Goal: Task Accomplishment & Management: Complete application form

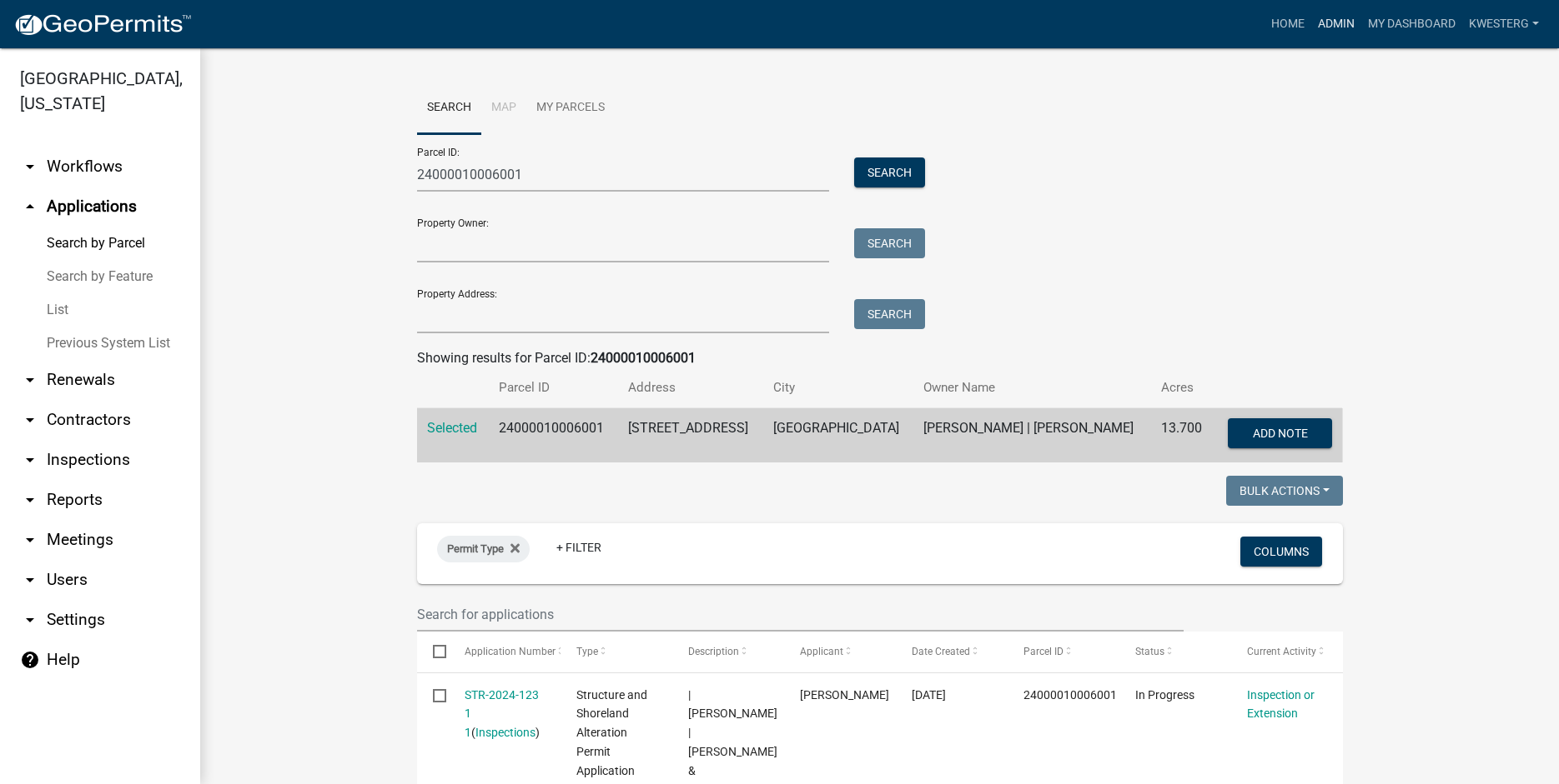
click at [1337, 19] on link "Admin" at bounding box center [1336, 24] width 51 height 32
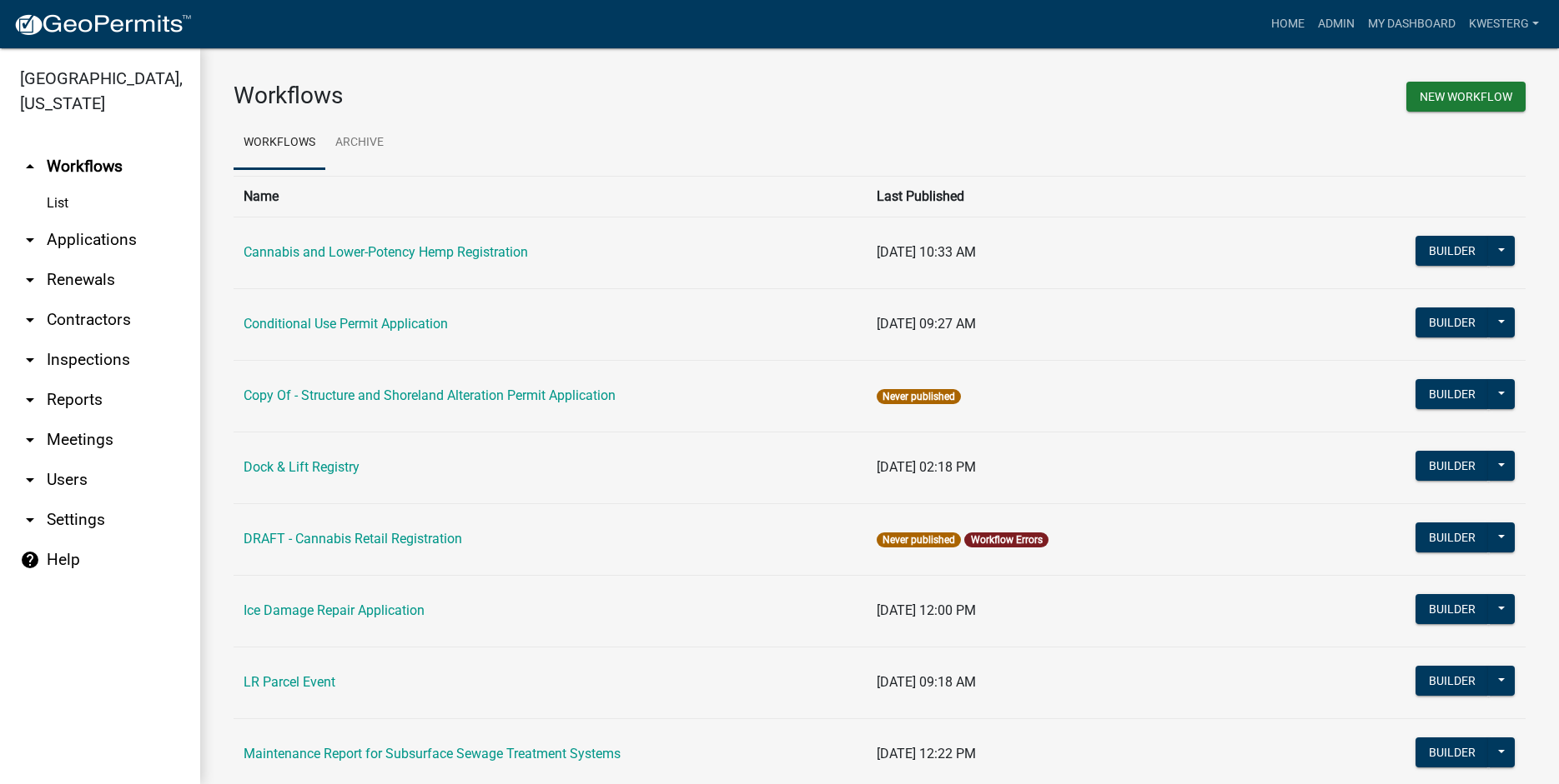
click at [119, 239] on link "arrow_drop_down Applications" at bounding box center [100, 240] width 200 height 40
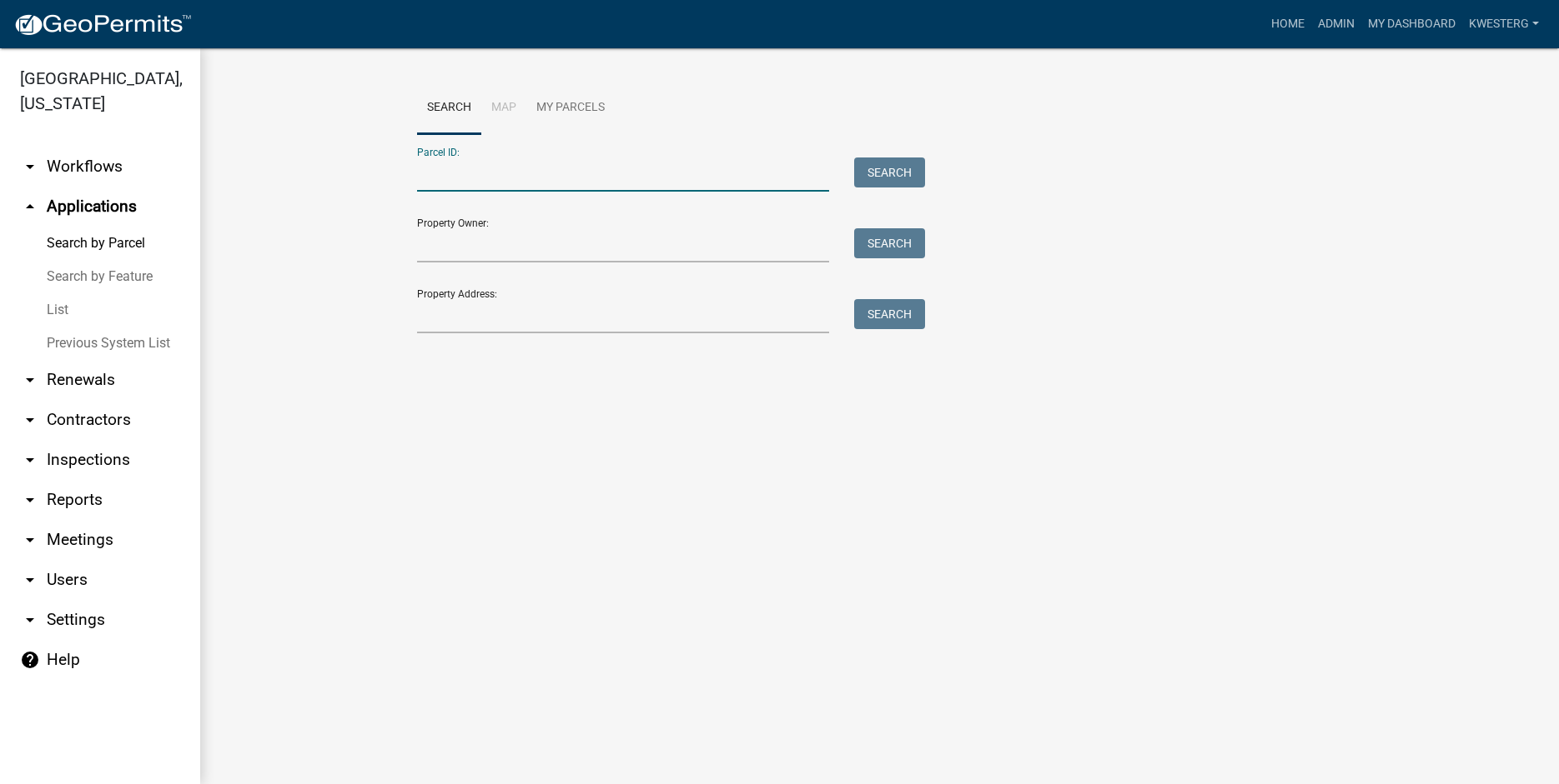
paste input "18000100064005"
type input "18000100064005"
click at [897, 176] on button "Search" at bounding box center [889, 172] width 71 height 30
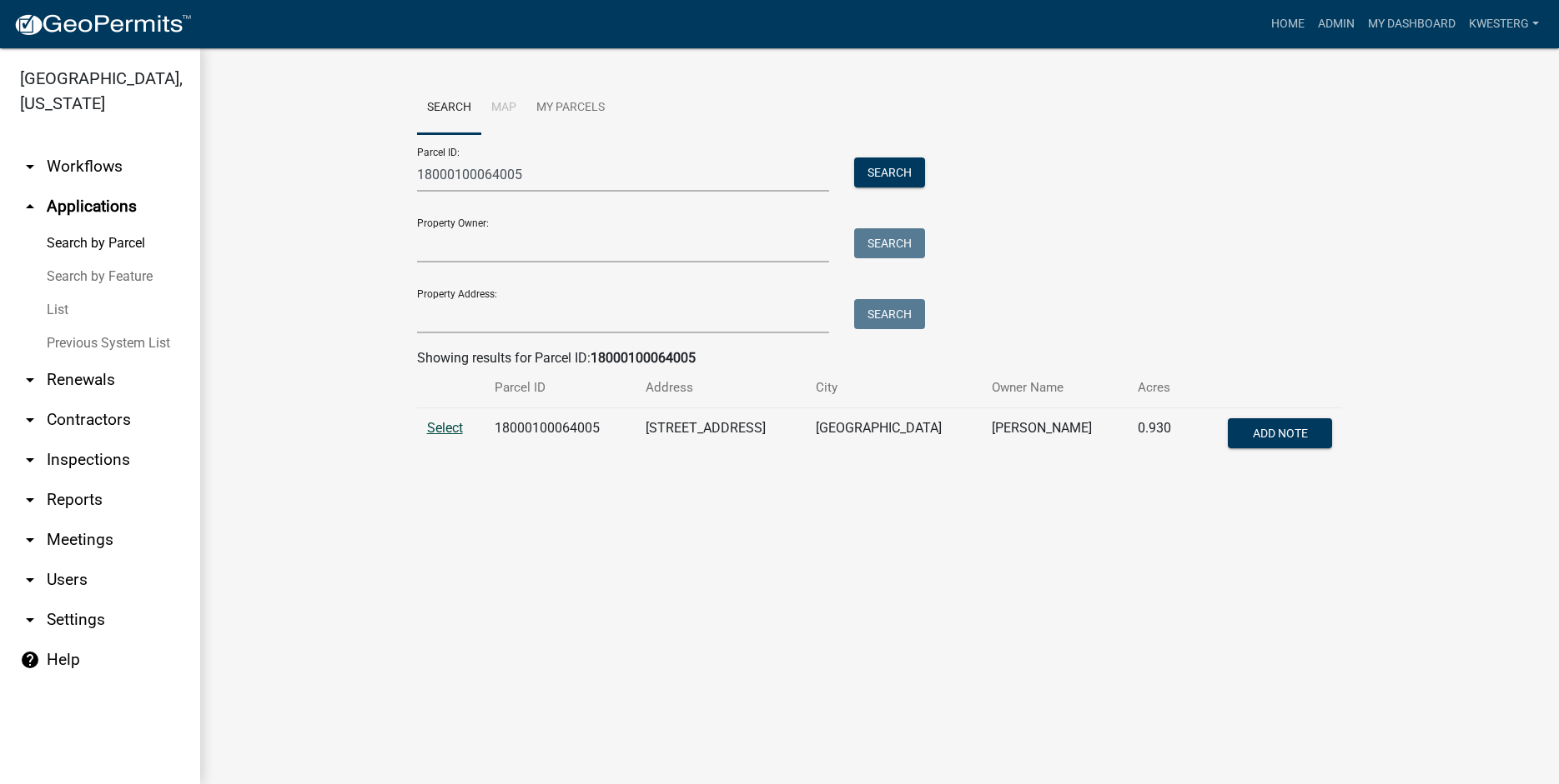
click at [446, 430] on span "Select" at bounding box center [445, 428] width 36 height 16
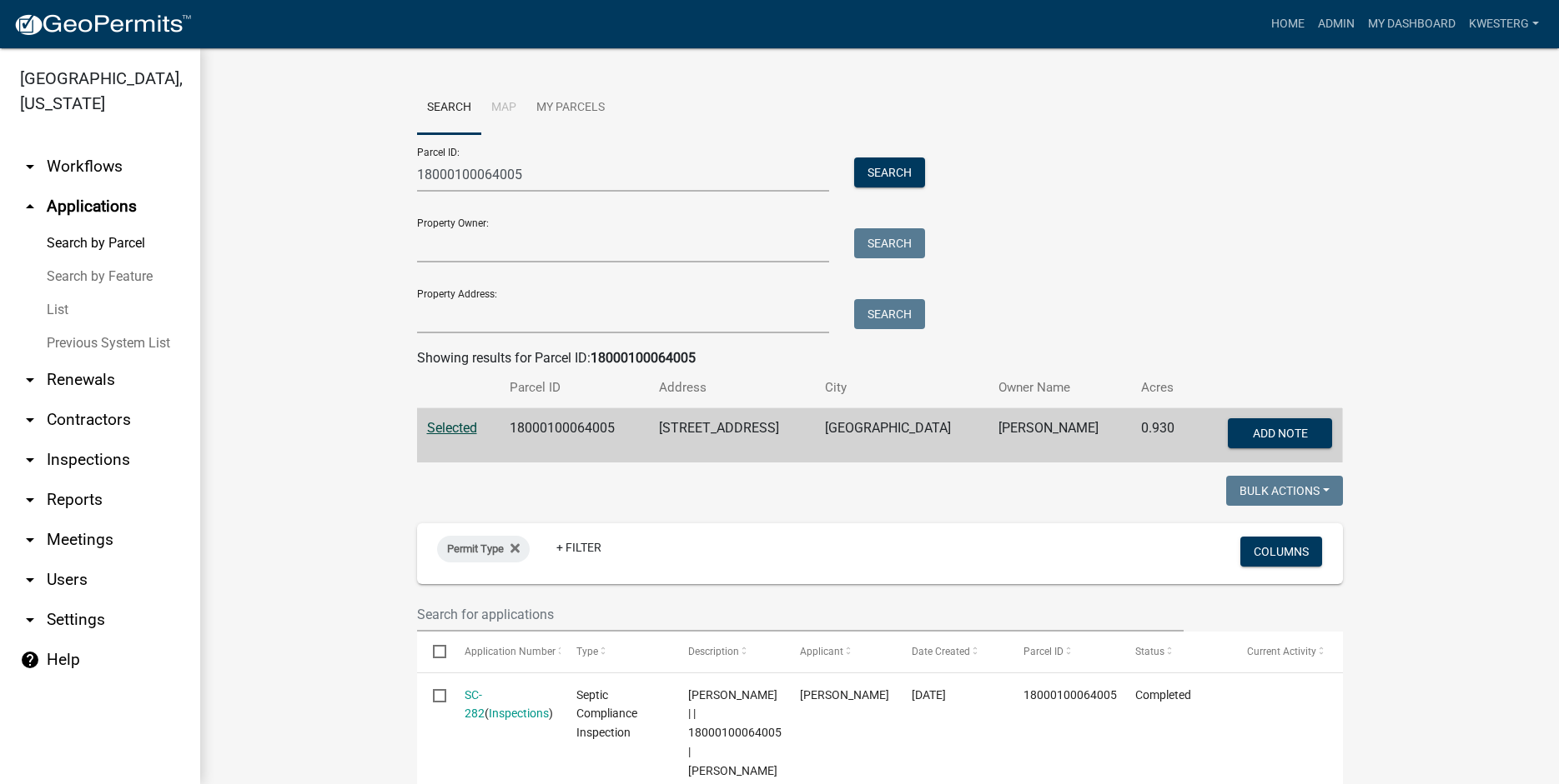
scroll to position [380, 0]
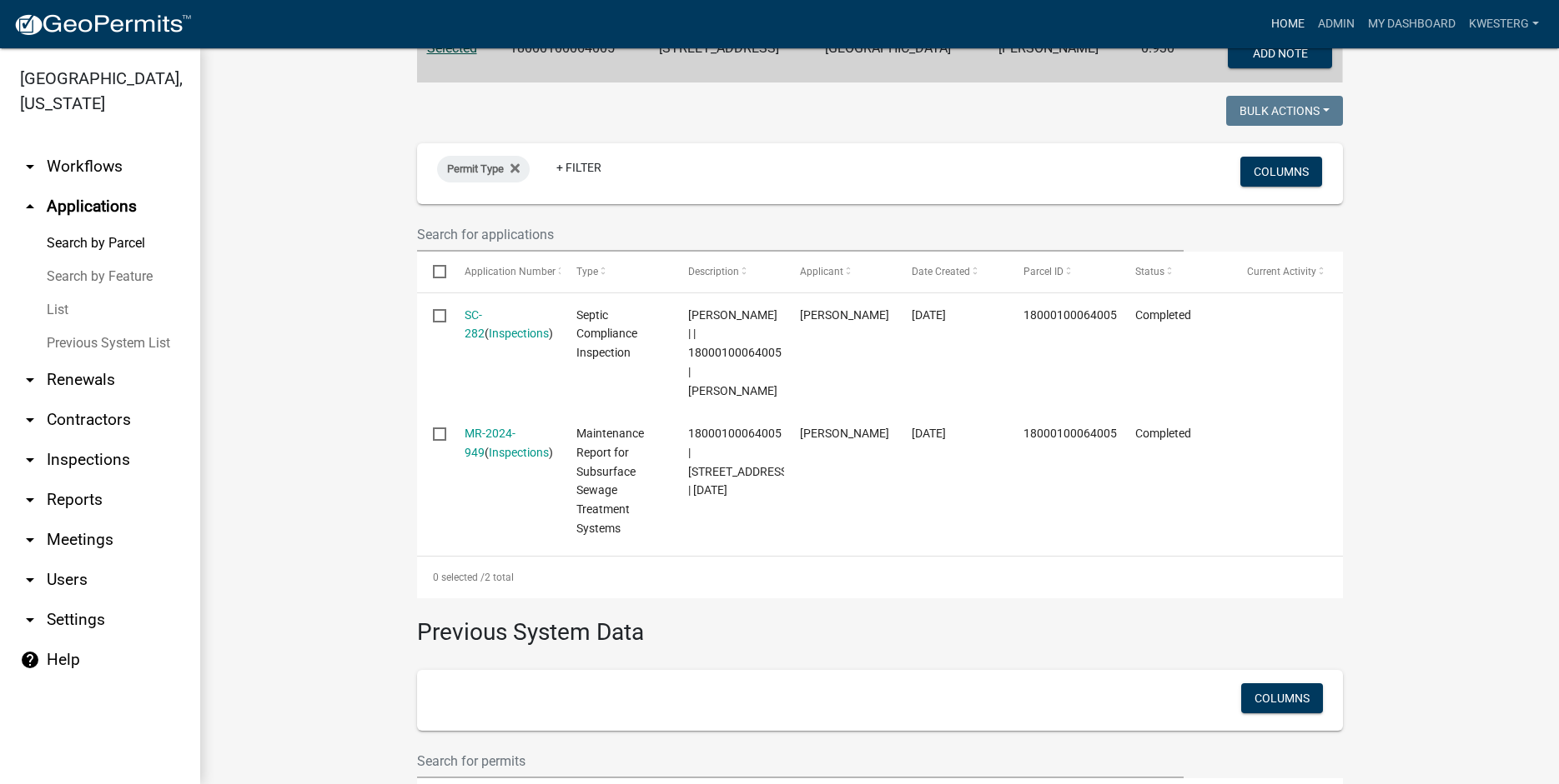
click at [1274, 24] on link "Home" at bounding box center [1288, 24] width 47 height 32
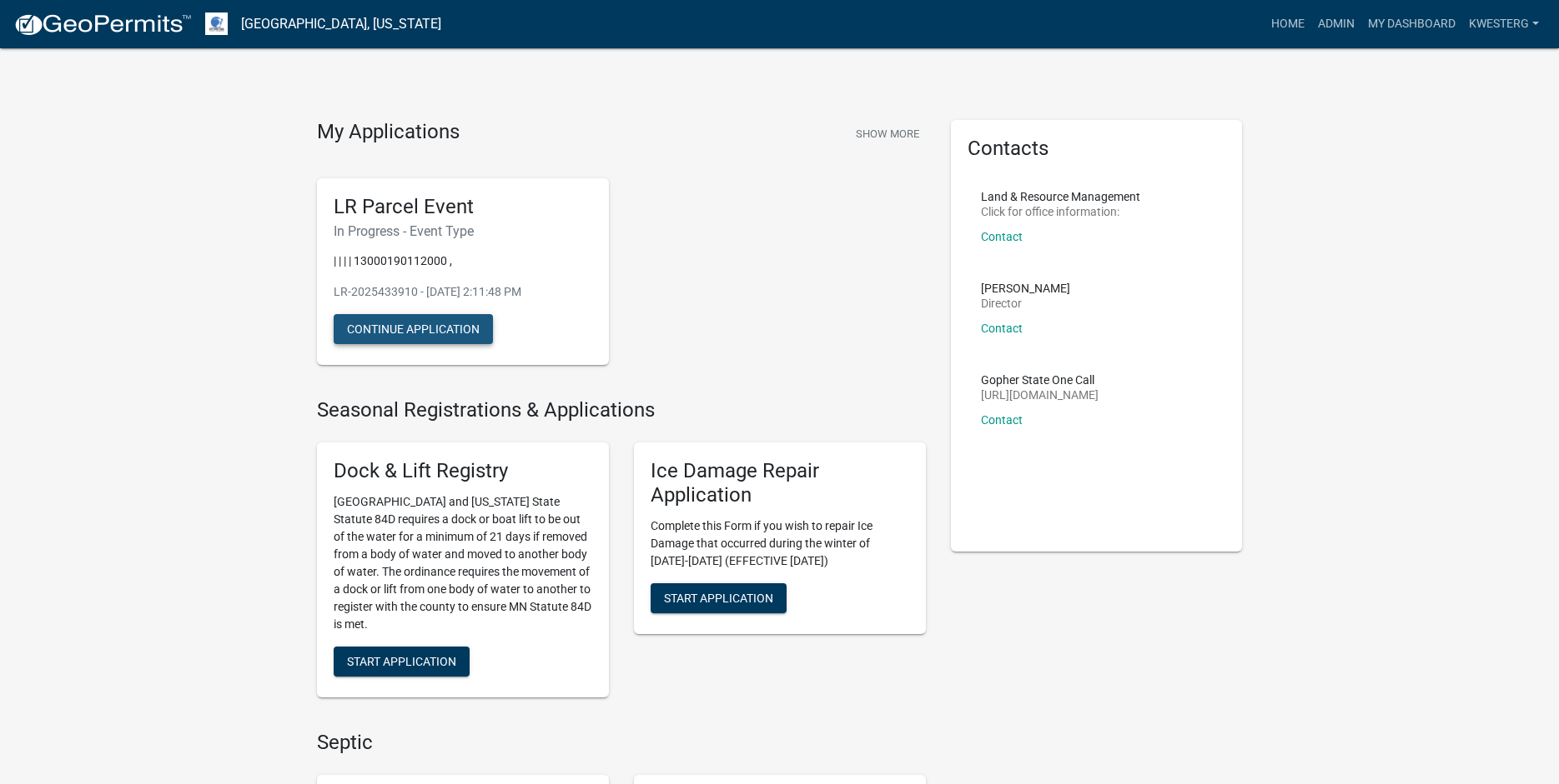
click at [390, 328] on button "Continue Application" at bounding box center [413, 329] width 159 height 30
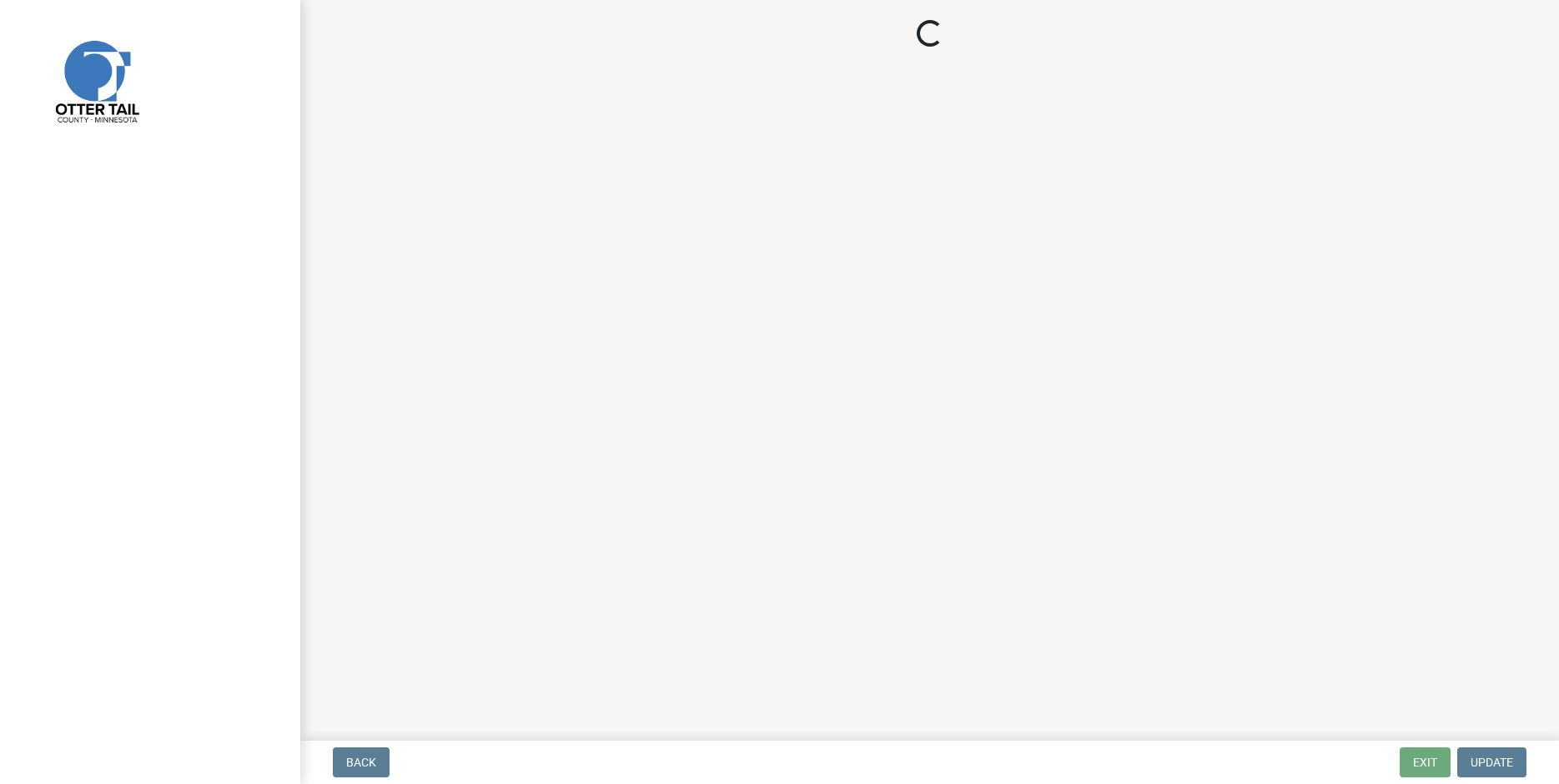
select select "2d9ccf64-4d18-4fce-ba3a-1fea98b04eb7"
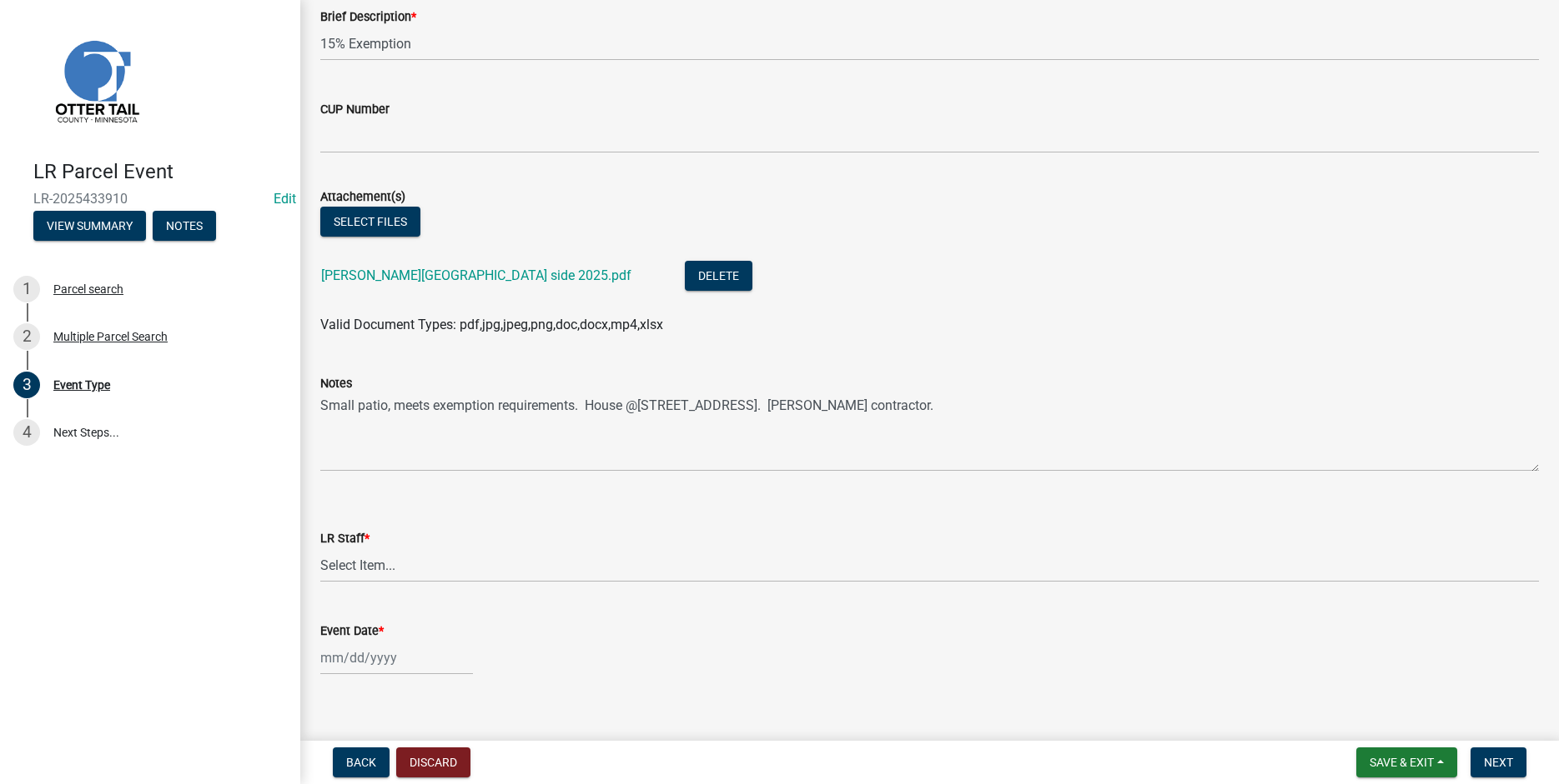
scroll to position [286, 0]
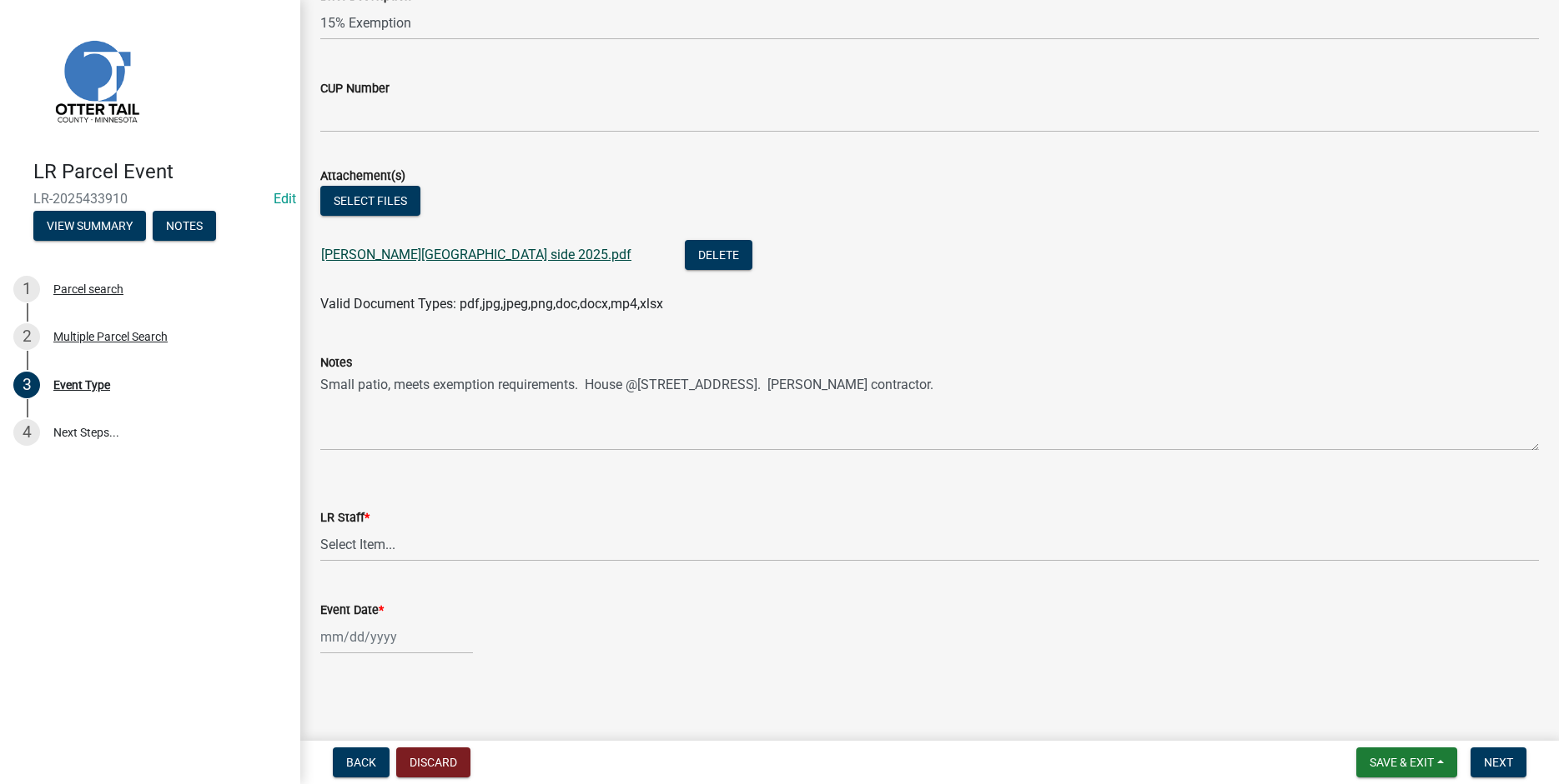
click at [390, 256] on link "westrup patio road side 2025.pdf" at bounding box center [475, 254] width 310 height 16
click at [320, 528] on select "Select Item... [PERSON_NAME] [PERSON_NAME] [PERSON_NAME] [PERSON_NAME] [PERSON_…" at bounding box center [929, 544] width 1218 height 35
click option "[PERSON_NAME]" at bounding box center [0, 0] width 0 height 0
select select "b1ab52ec-9759-48a2-a5bb-a8b7da6cd639"
click at [354, 632] on input "Event Date *" at bounding box center [396, 637] width 153 height 35
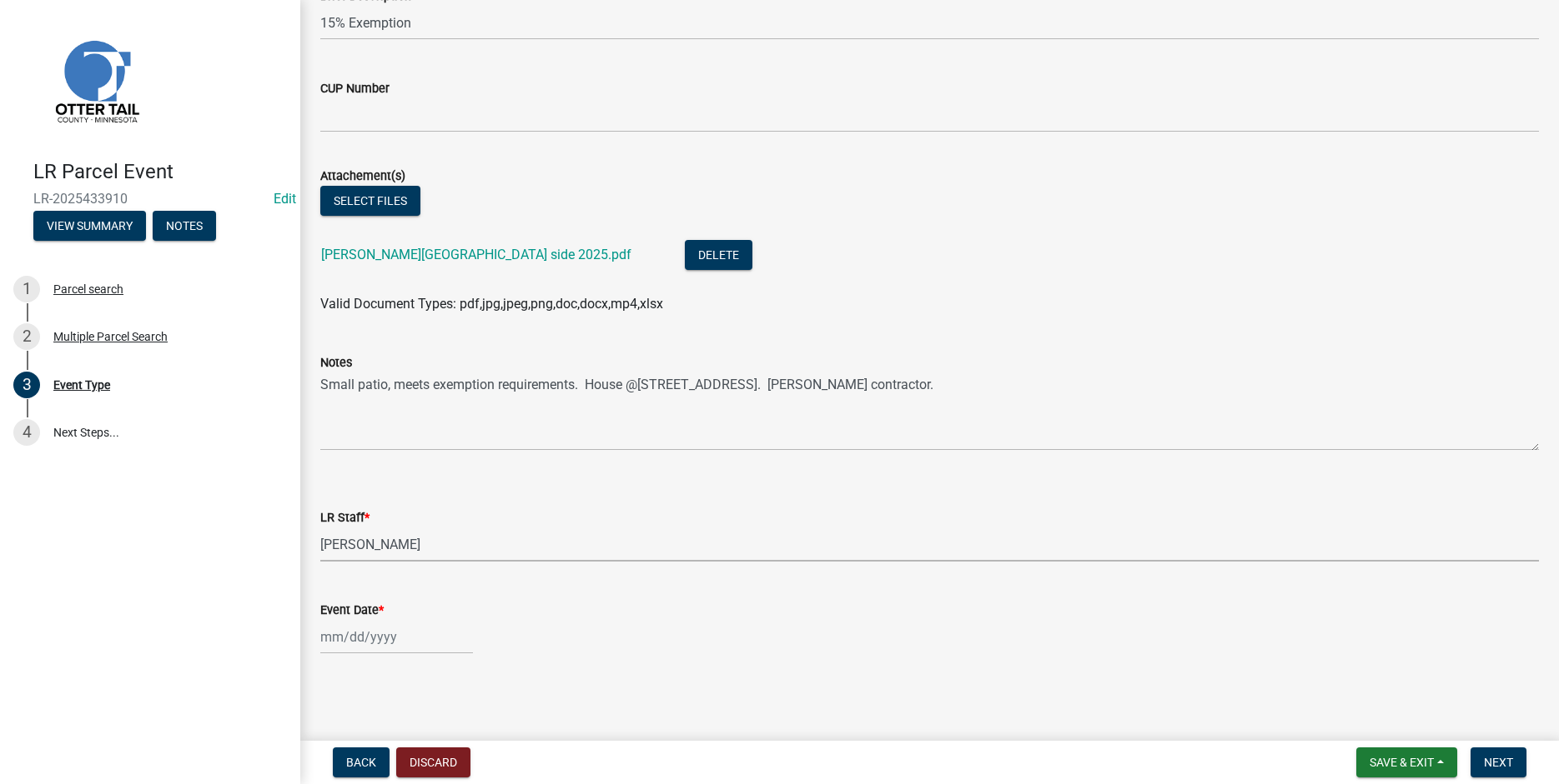
select select "10"
select select "2025"
click at [368, 496] on div "7" at bounding box center [364, 495] width 27 height 27
type input "10/07/2025"
click at [1492, 767] on span "Next" at bounding box center [1498, 762] width 29 height 13
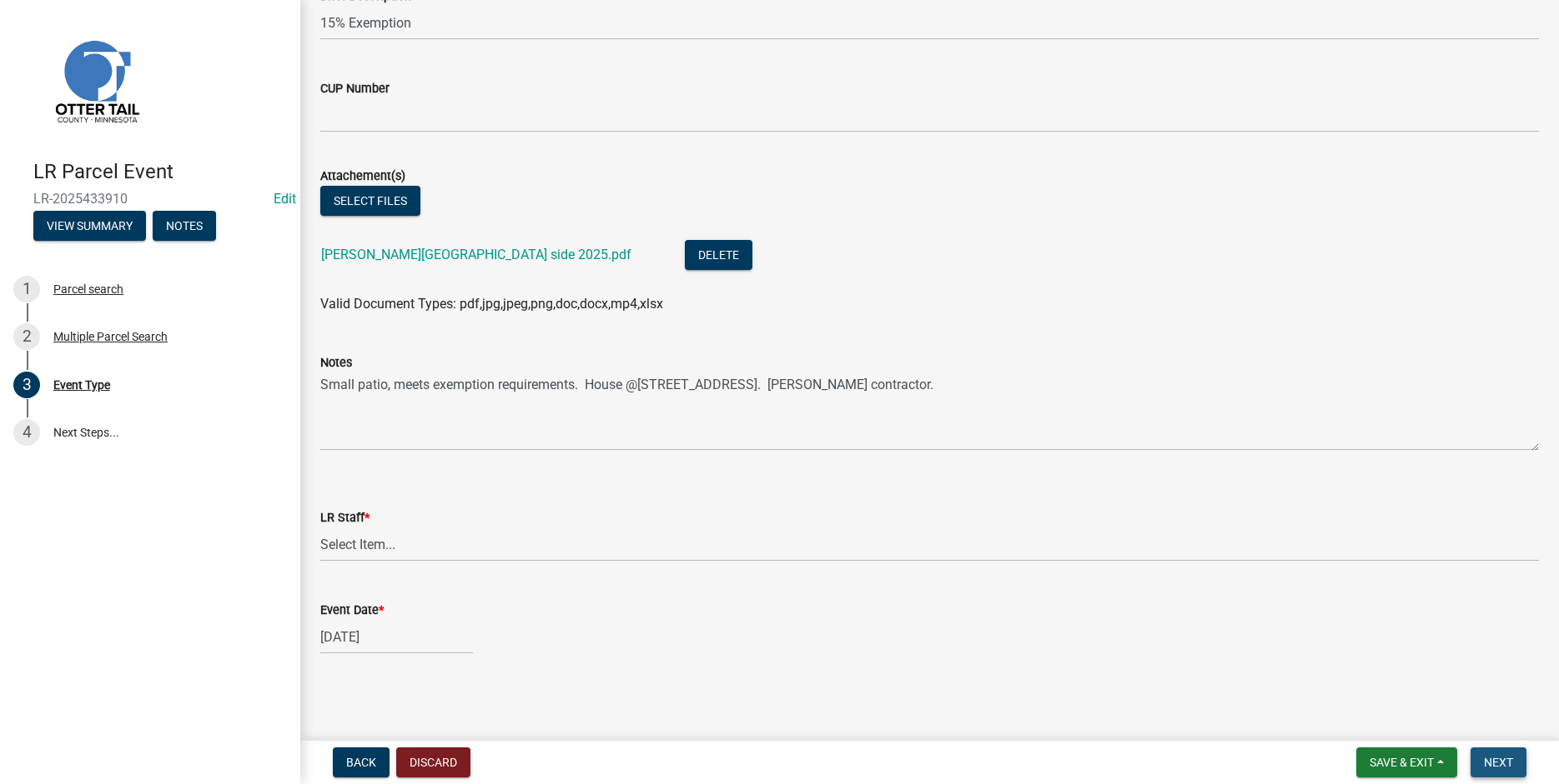
scroll to position [0, 0]
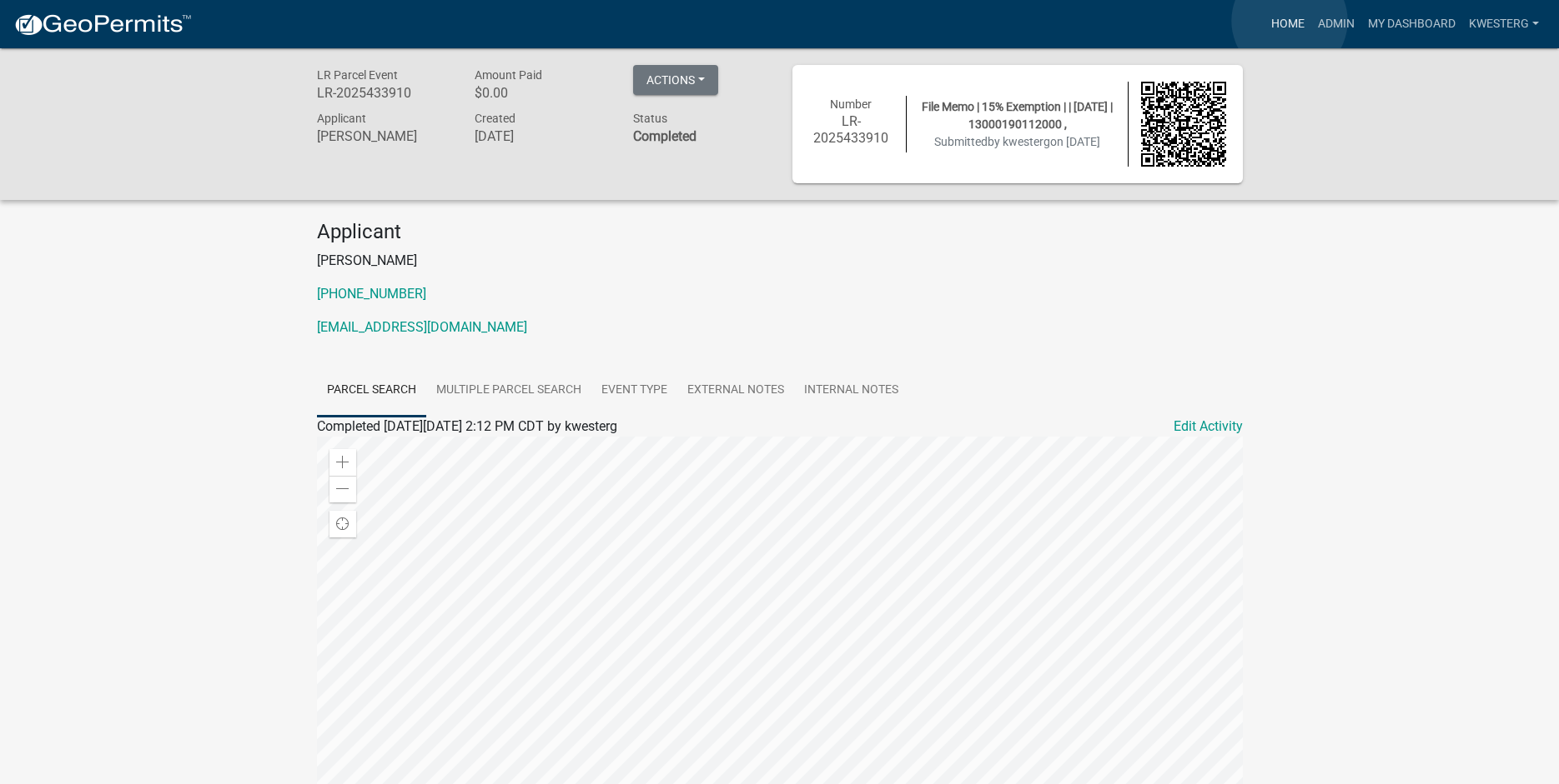
click at [1290, 23] on link "Home" at bounding box center [1288, 24] width 47 height 32
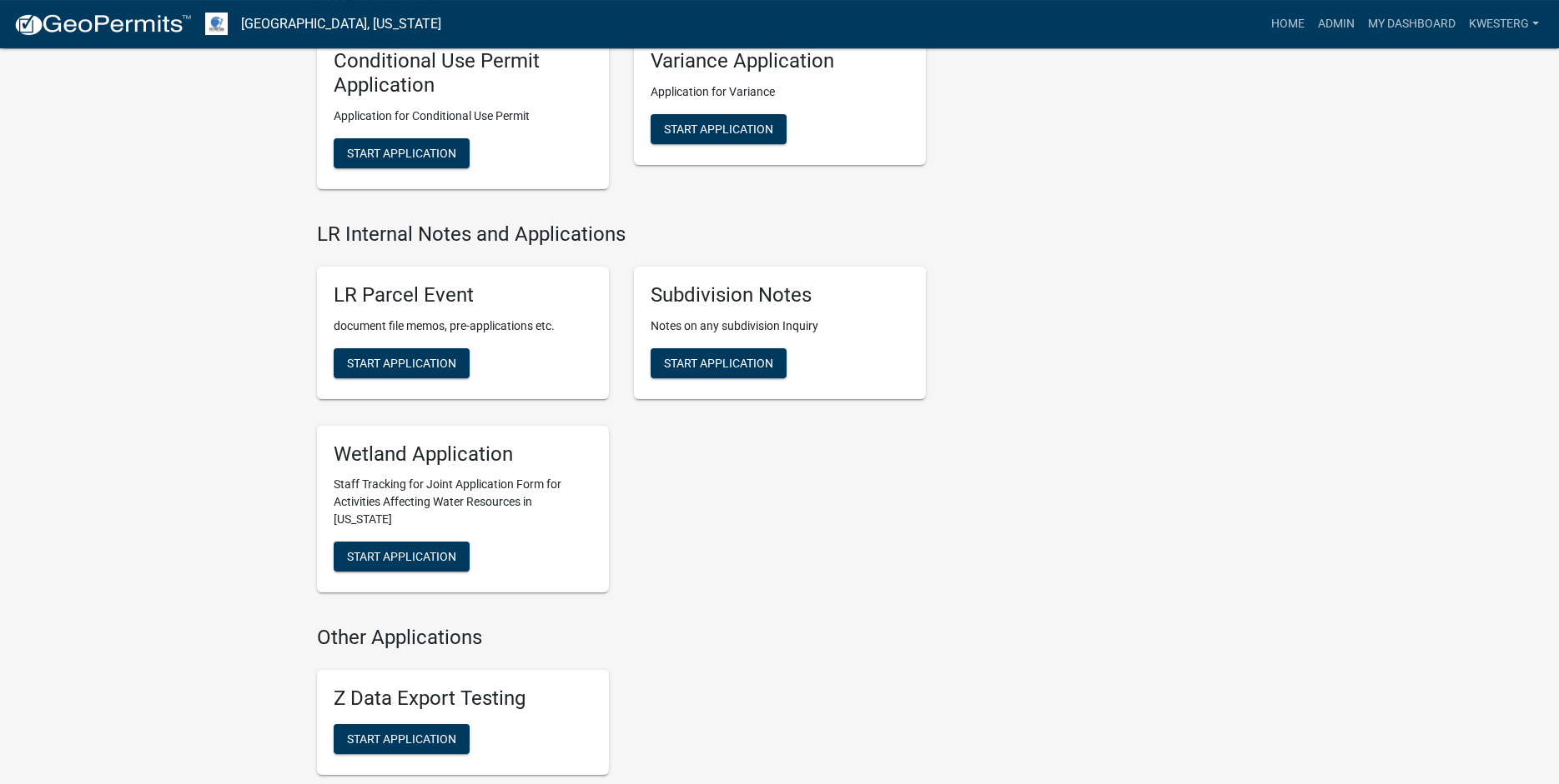
scroll to position [2381, 0]
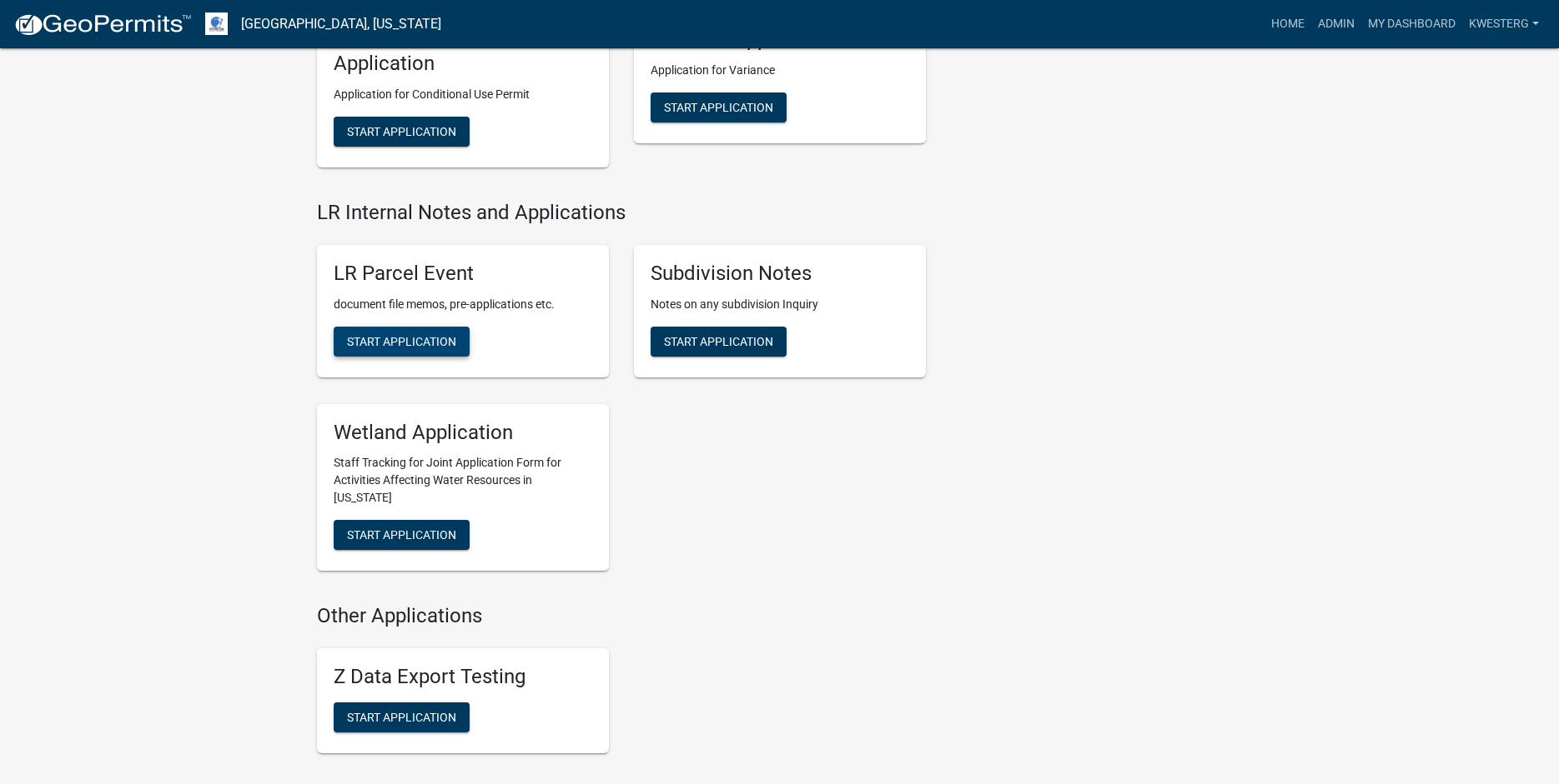
click at [383, 342] on span "Start Application" at bounding box center [401, 341] width 109 height 13
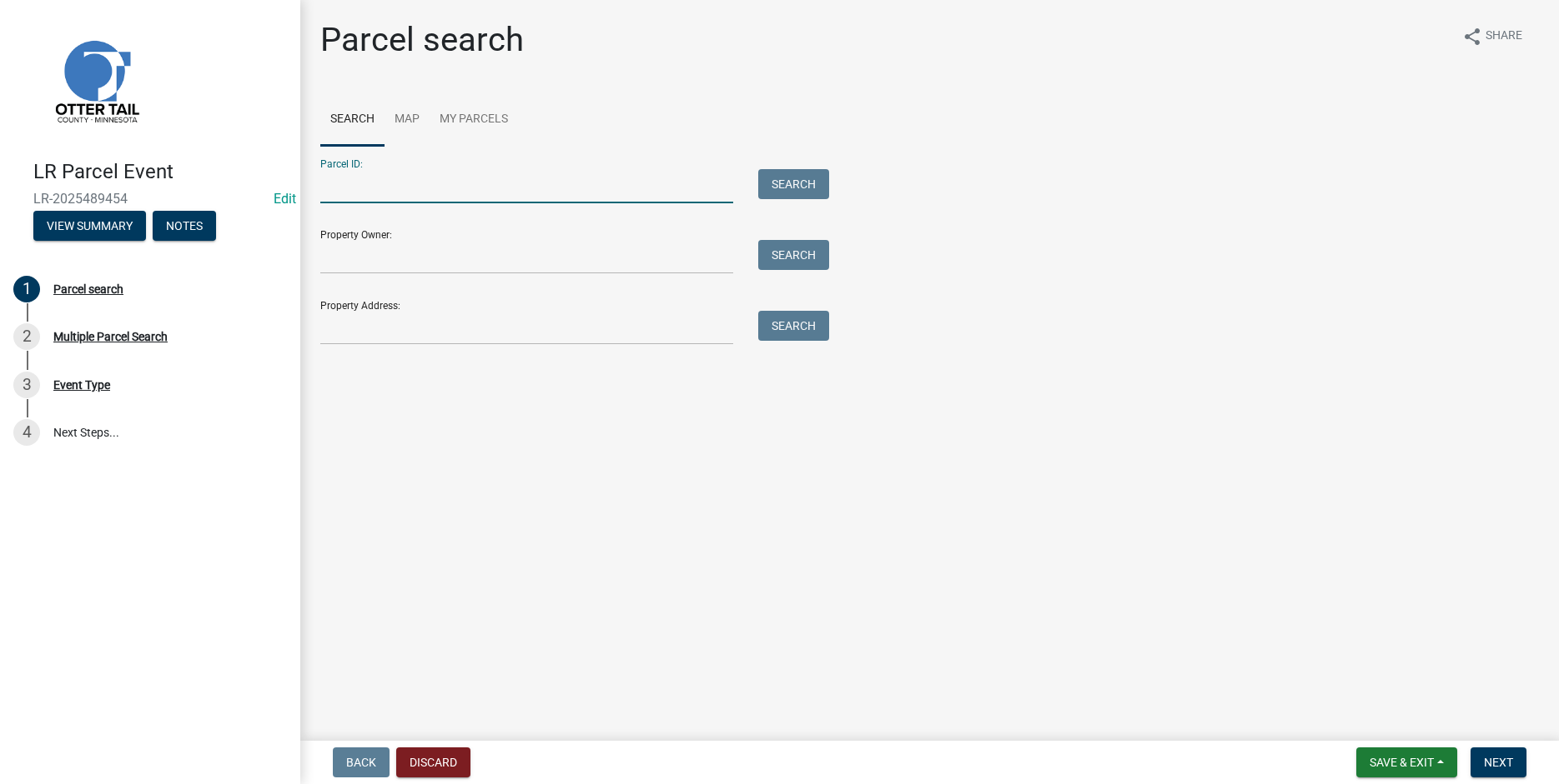
click at [332, 182] on input "Parcel ID:" at bounding box center [526, 186] width 413 height 35
paste input "18000100064005"
type input "18000100064005"
click at [784, 184] on button "Search" at bounding box center [793, 184] width 71 height 30
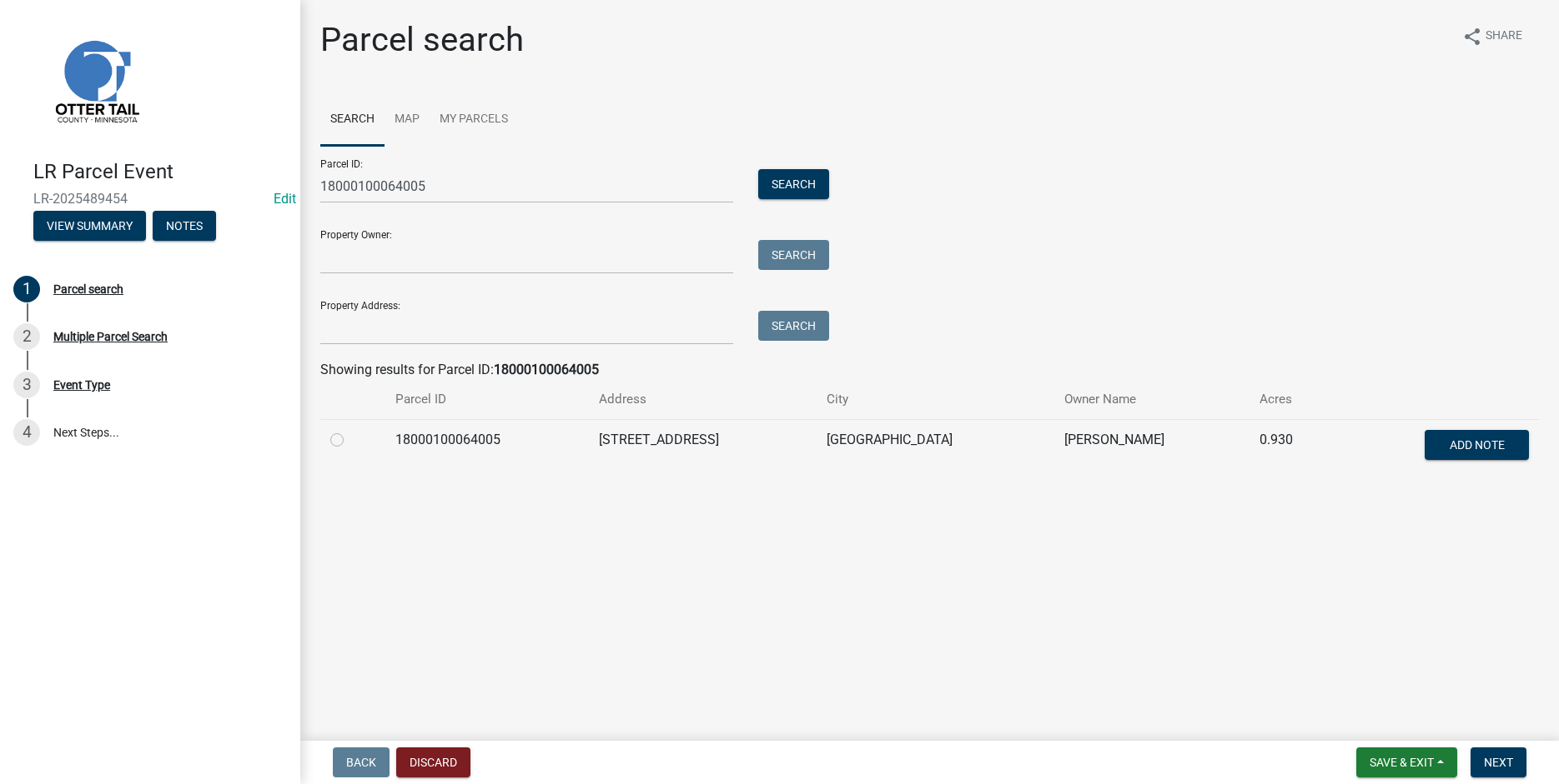
click at [351, 431] on label at bounding box center [351, 431] width 0 height 0
click at [351, 441] on input "radio" at bounding box center [356, 436] width 11 height 11
radio input "true"
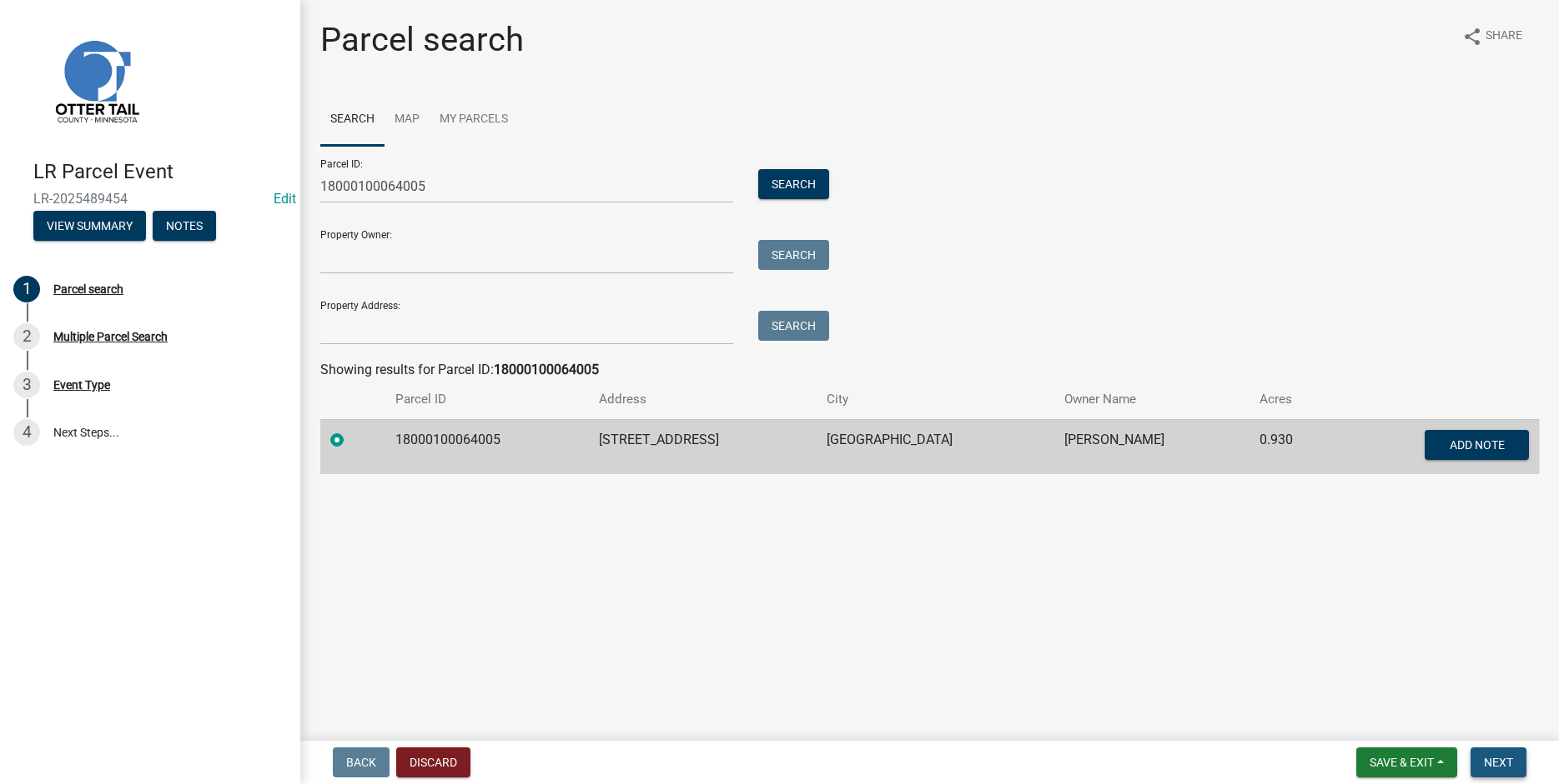
click at [1493, 766] on span "Next" at bounding box center [1498, 762] width 29 height 13
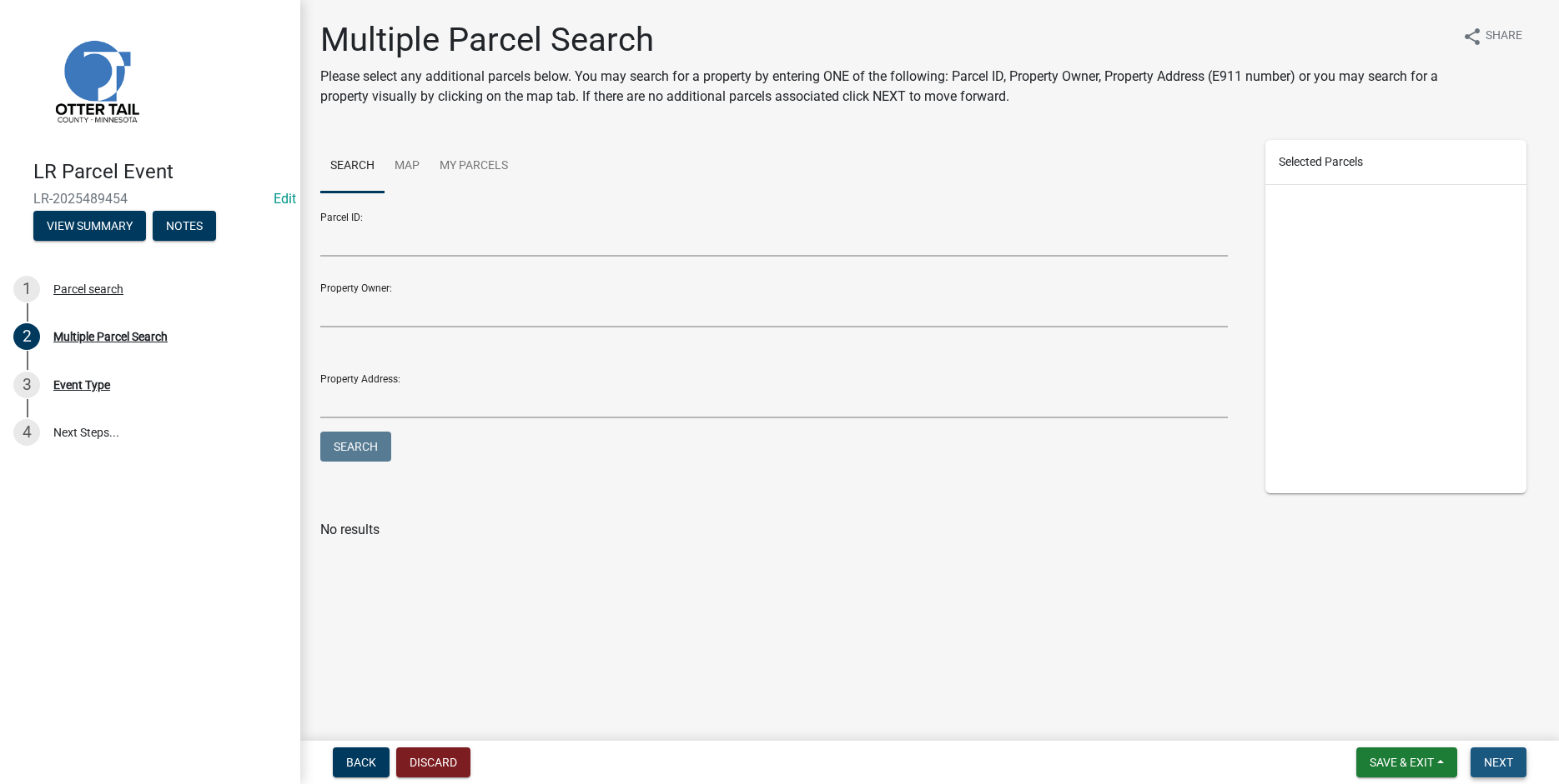
click at [1505, 767] on span "Next" at bounding box center [1498, 762] width 29 height 13
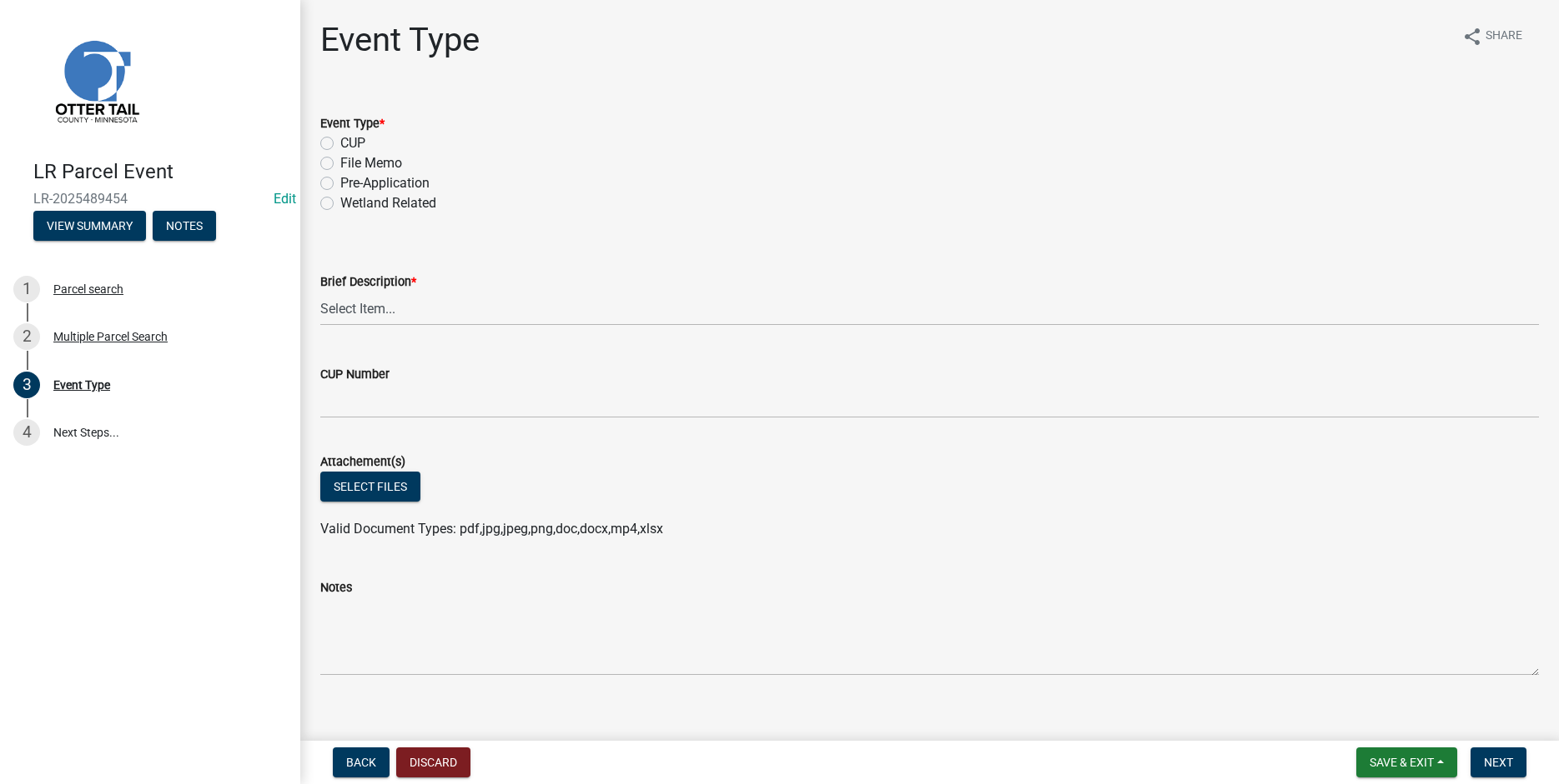
click at [341, 161] on label "File Memo" at bounding box center [371, 163] width 61 height 20
click at [341, 161] on input "File Memo" at bounding box center [346, 158] width 11 height 11
radio input "true"
click at [320, 292] on select "Select Item... Bluff Determination Building or Site line Complaint Corresponden…" at bounding box center [929, 309] width 1218 height 35
click option "Field Notes" at bounding box center [0, 0] width 0 height 0
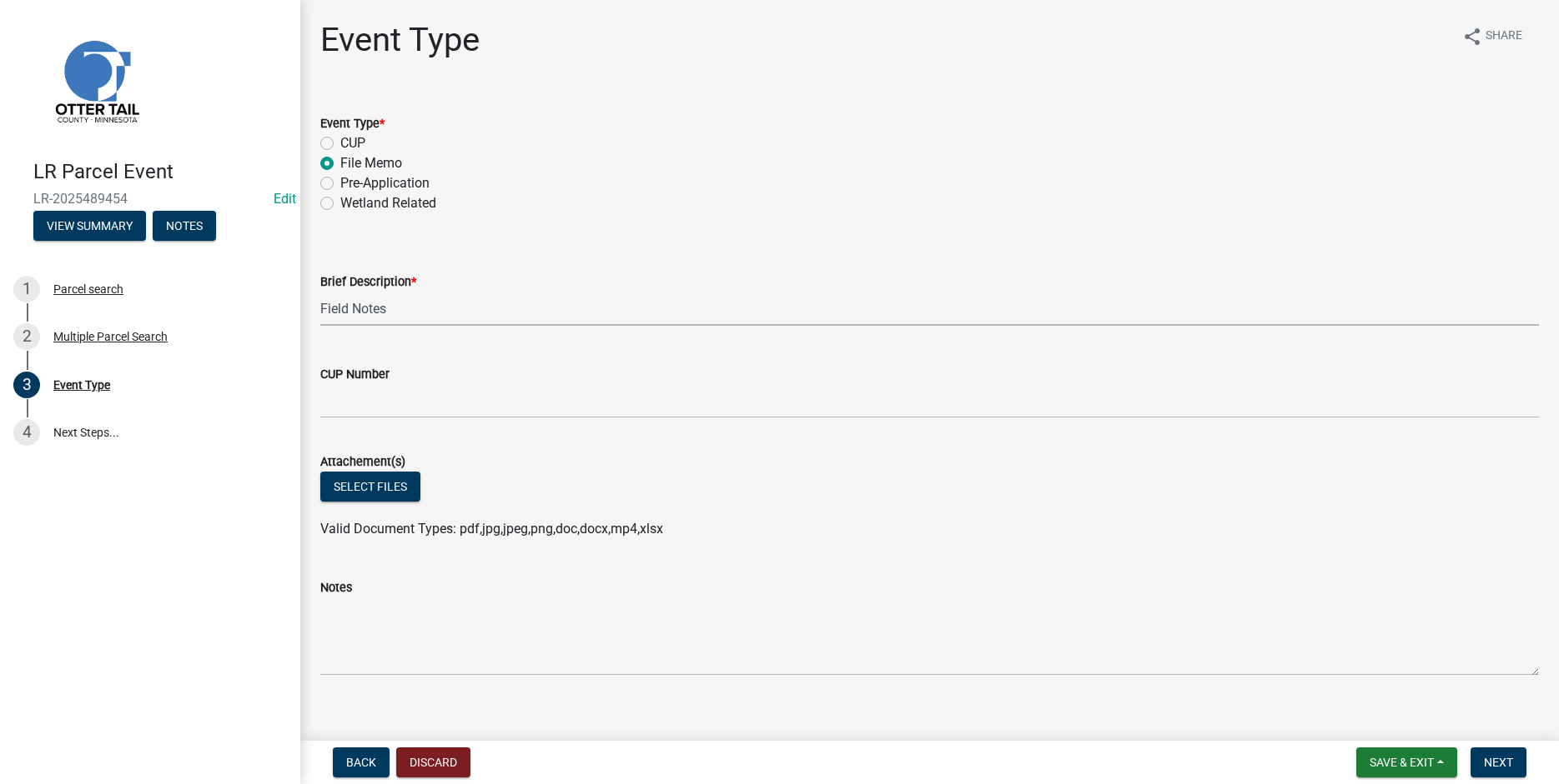
select select "b1c3cd7a-e3c9-4a15-8f47-e30446eecebc"
click at [365, 484] on button "Select files" at bounding box center [369, 487] width 100 height 30
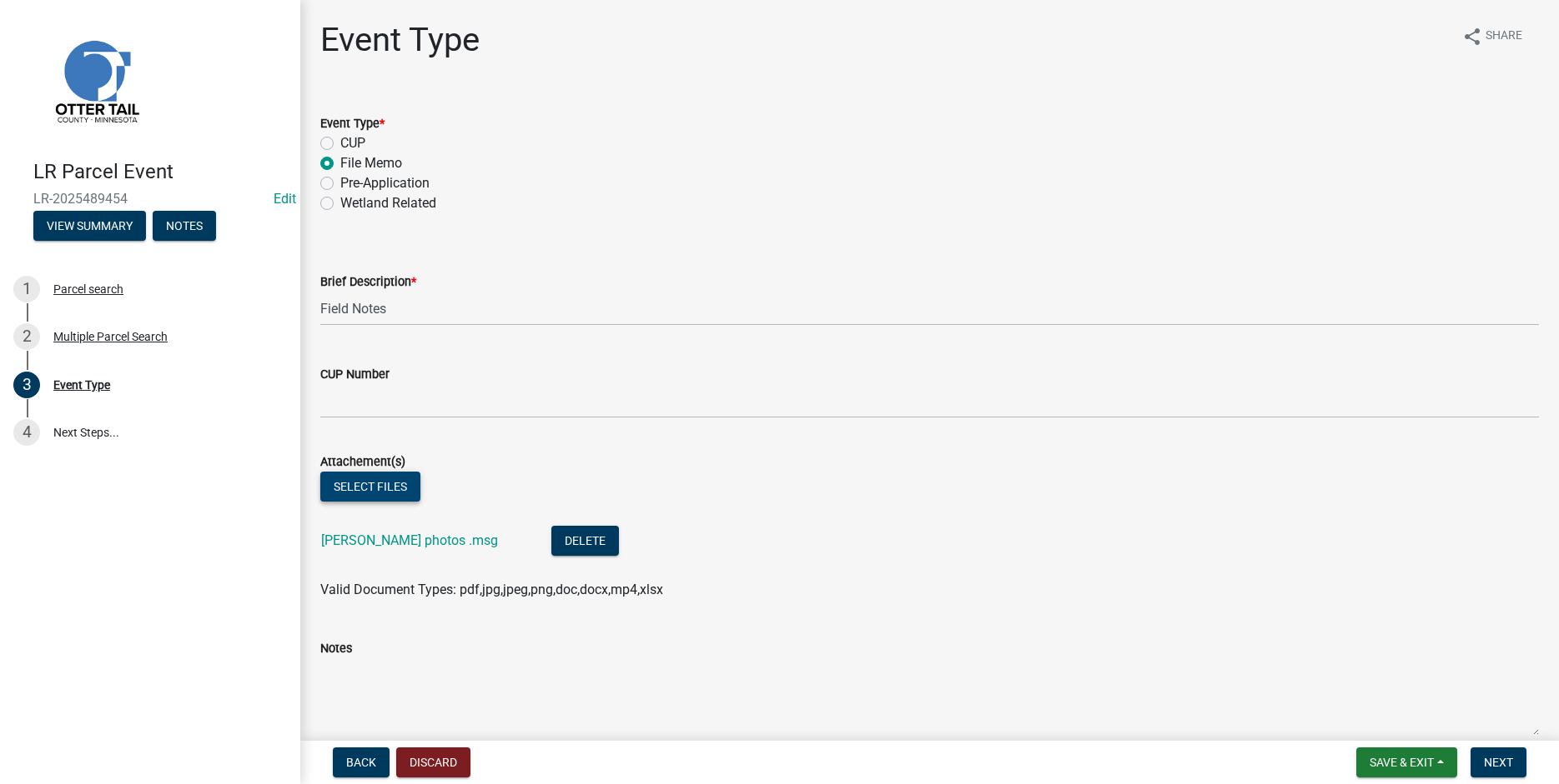
click at [368, 483] on button "Select files" at bounding box center [369, 487] width 100 height 30
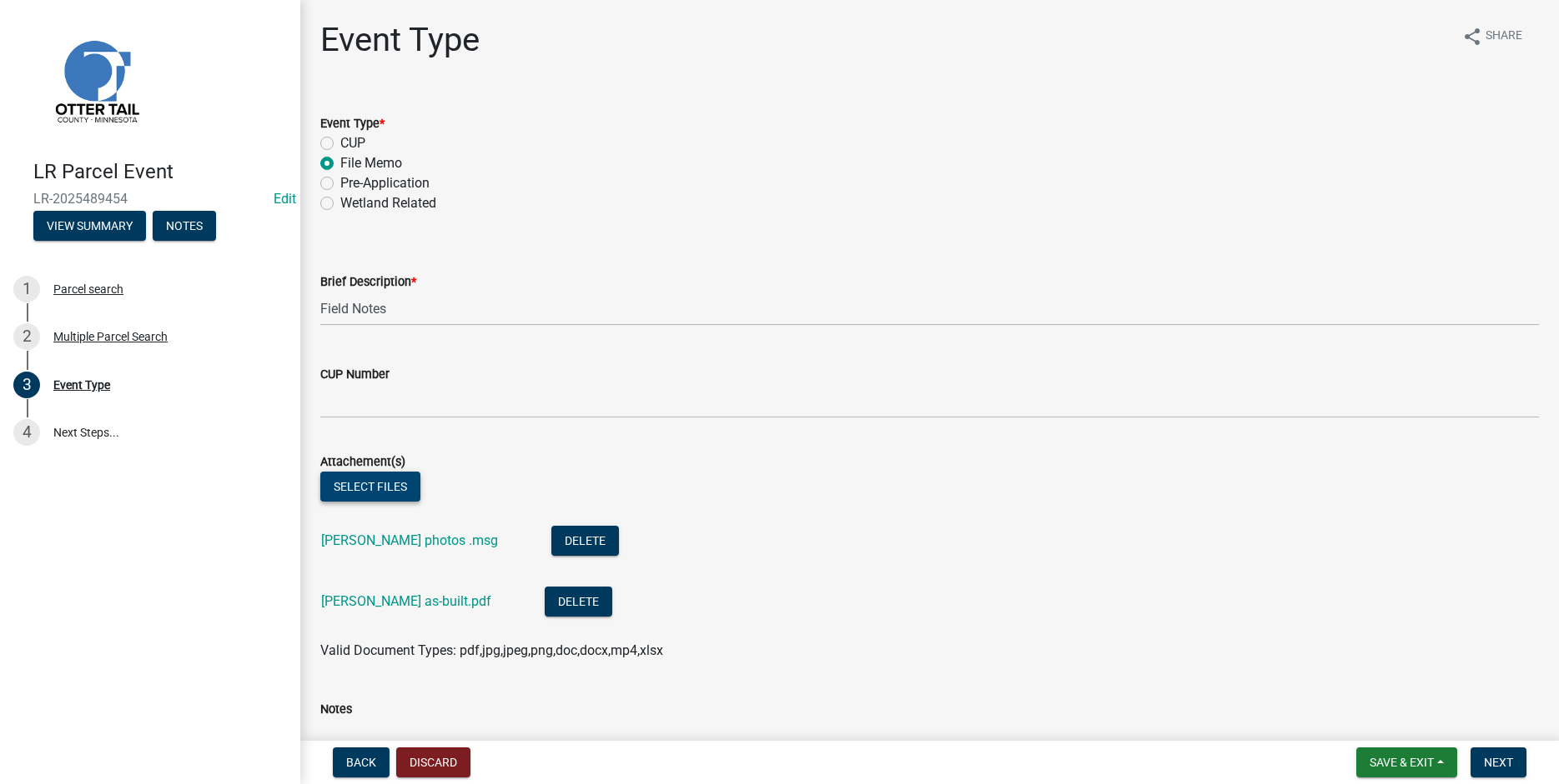
scroll to position [346, 0]
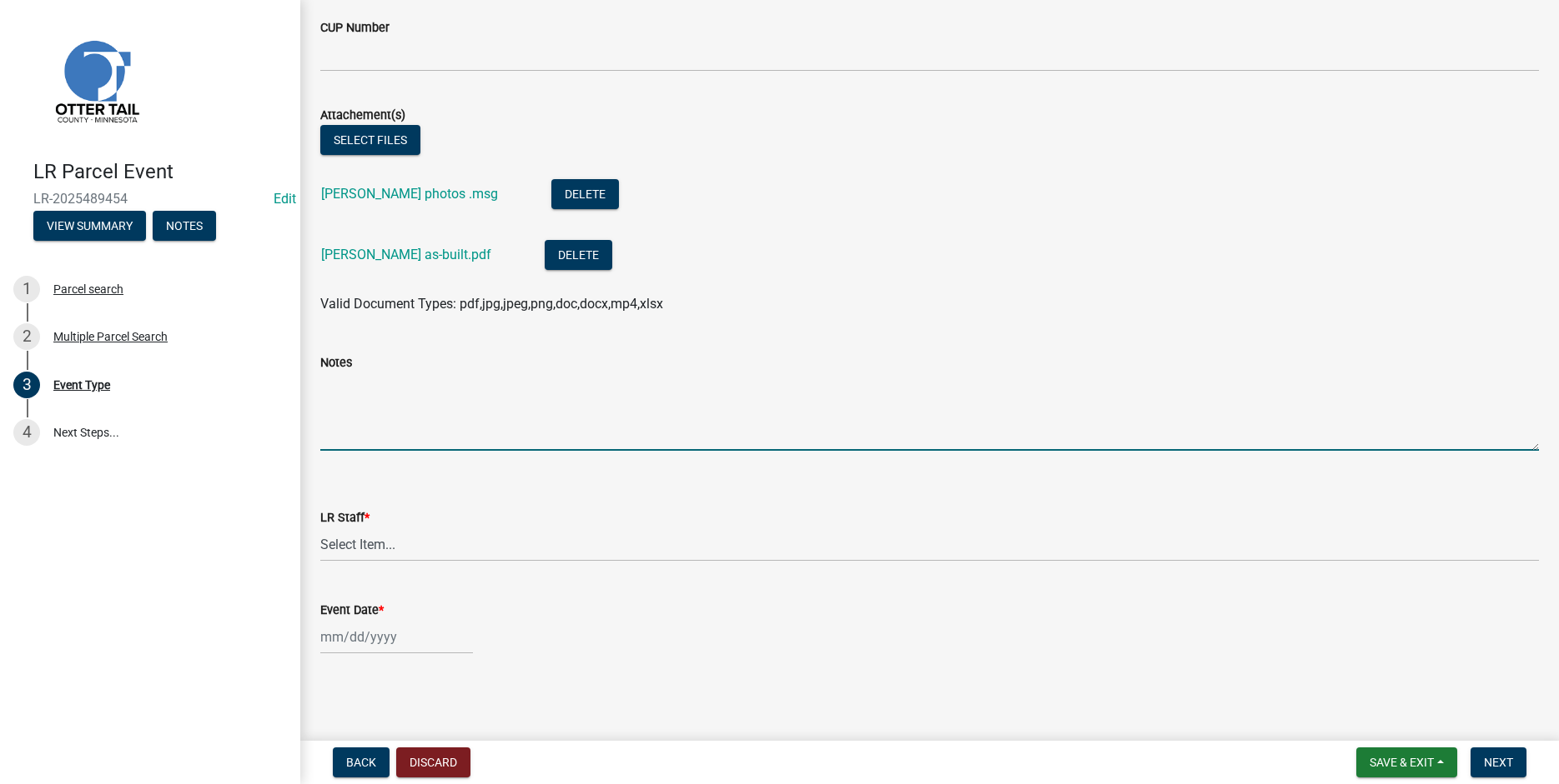
click at [356, 412] on textarea "Notes" at bounding box center [929, 411] width 1218 height 78
click at [320, 528] on select "Select Item... [PERSON_NAME] [PERSON_NAME] [PERSON_NAME] [PERSON_NAME] [PERSON_…" at bounding box center [929, 544] width 1218 height 35
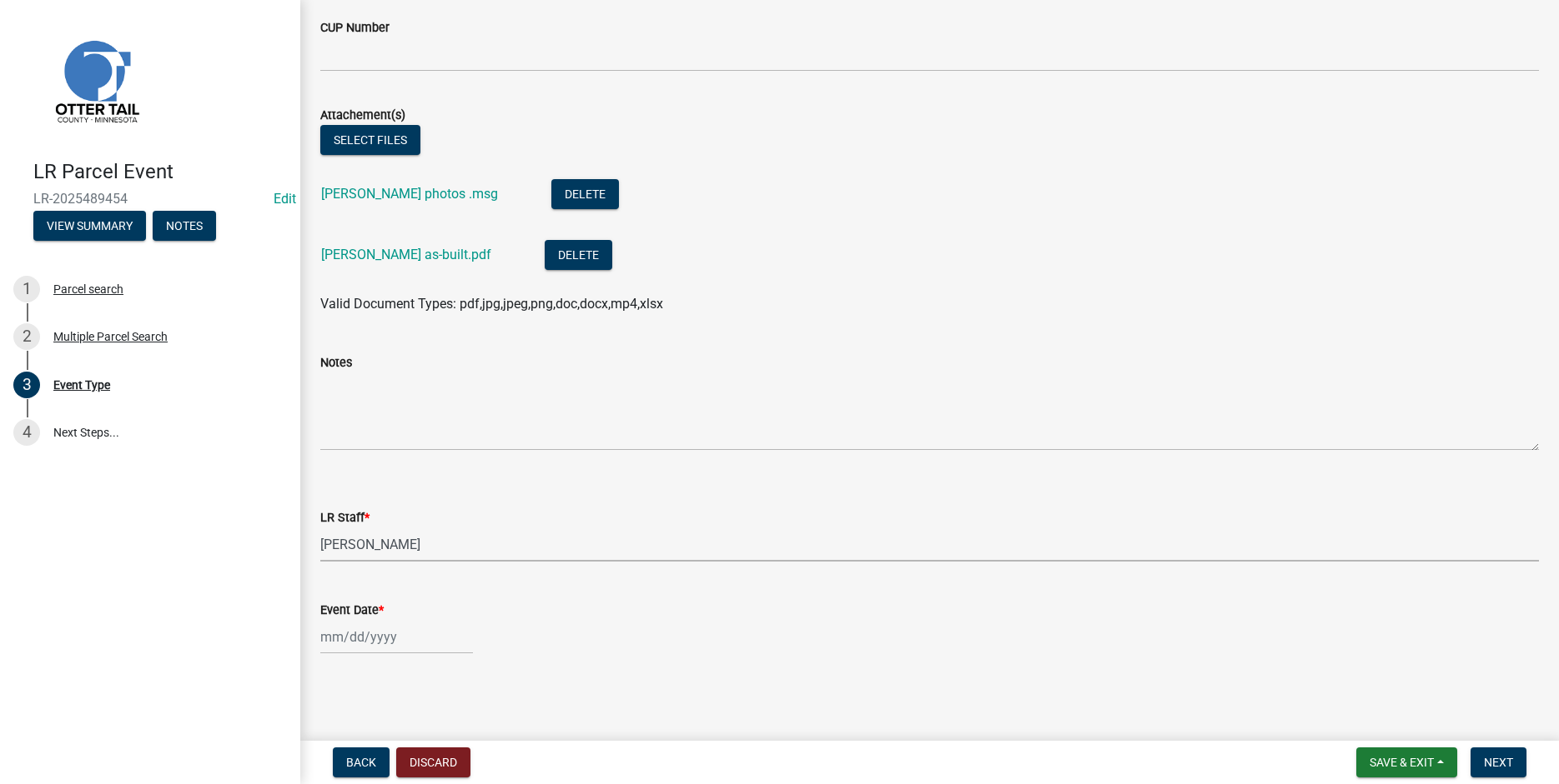
click option "[PERSON_NAME]" at bounding box center [0, 0] width 0 height 0
select select "b1ab52ec-9759-48a2-a5bb-a8b7da6cd639"
click at [353, 639] on input "Event Date *" at bounding box center [396, 637] width 153 height 35
select select "10"
select select "2025"
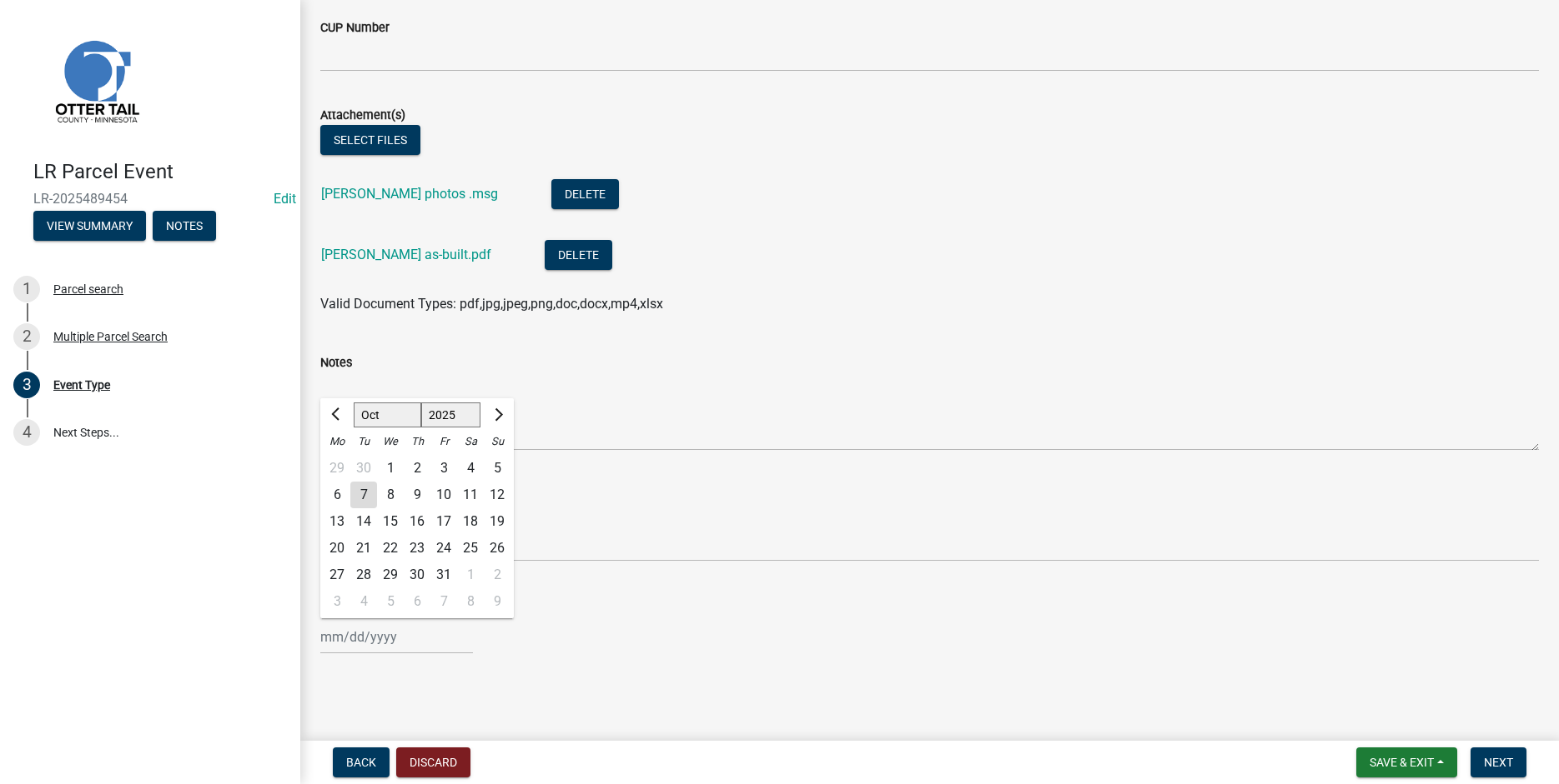
click at [444, 467] on div "3" at bounding box center [444, 468] width 27 height 27
type input "10/03/2025"
click at [1496, 762] on span "Next" at bounding box center [1498, 762] width 29 height 13
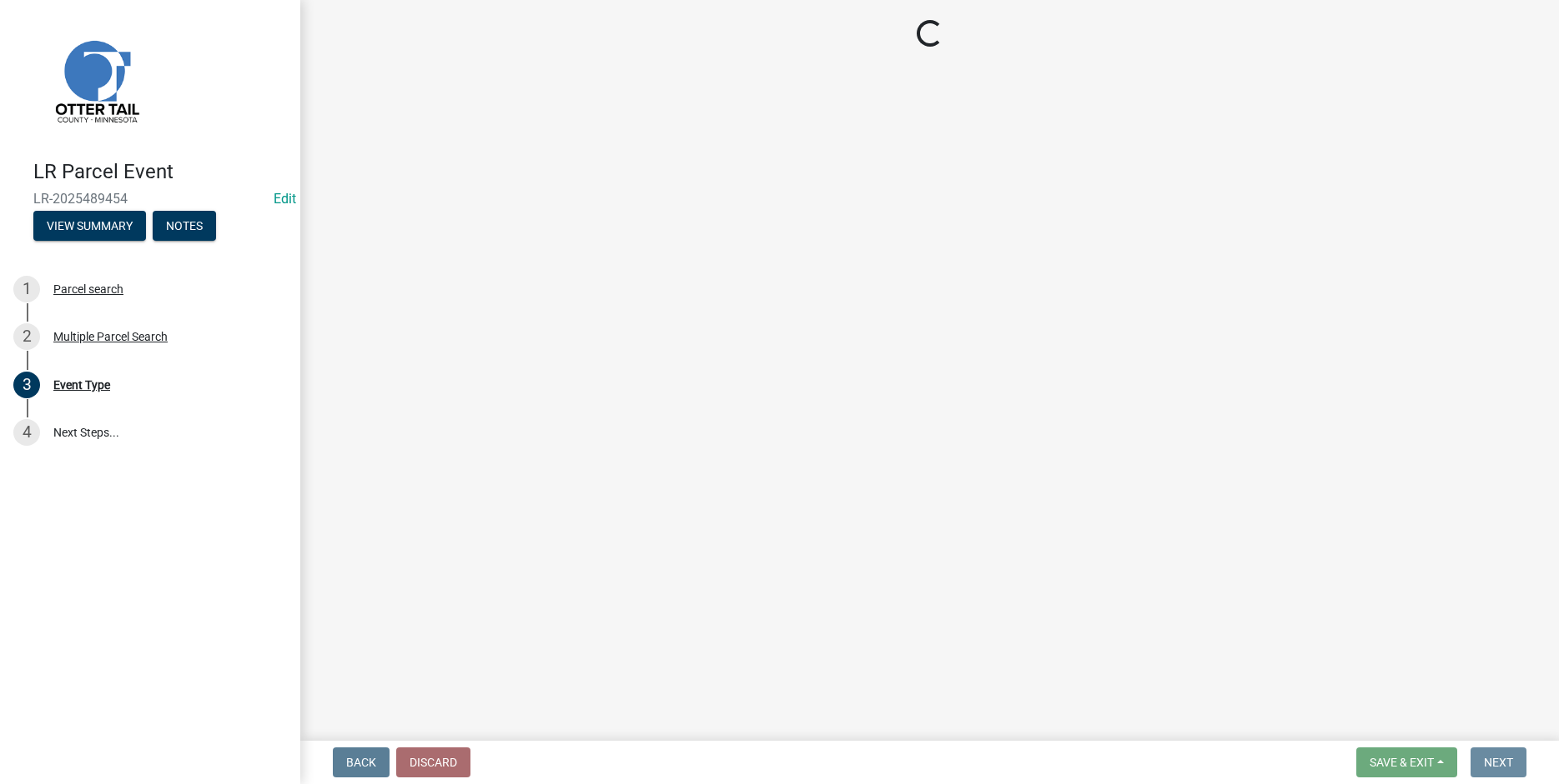
scroll to position [0, 0]
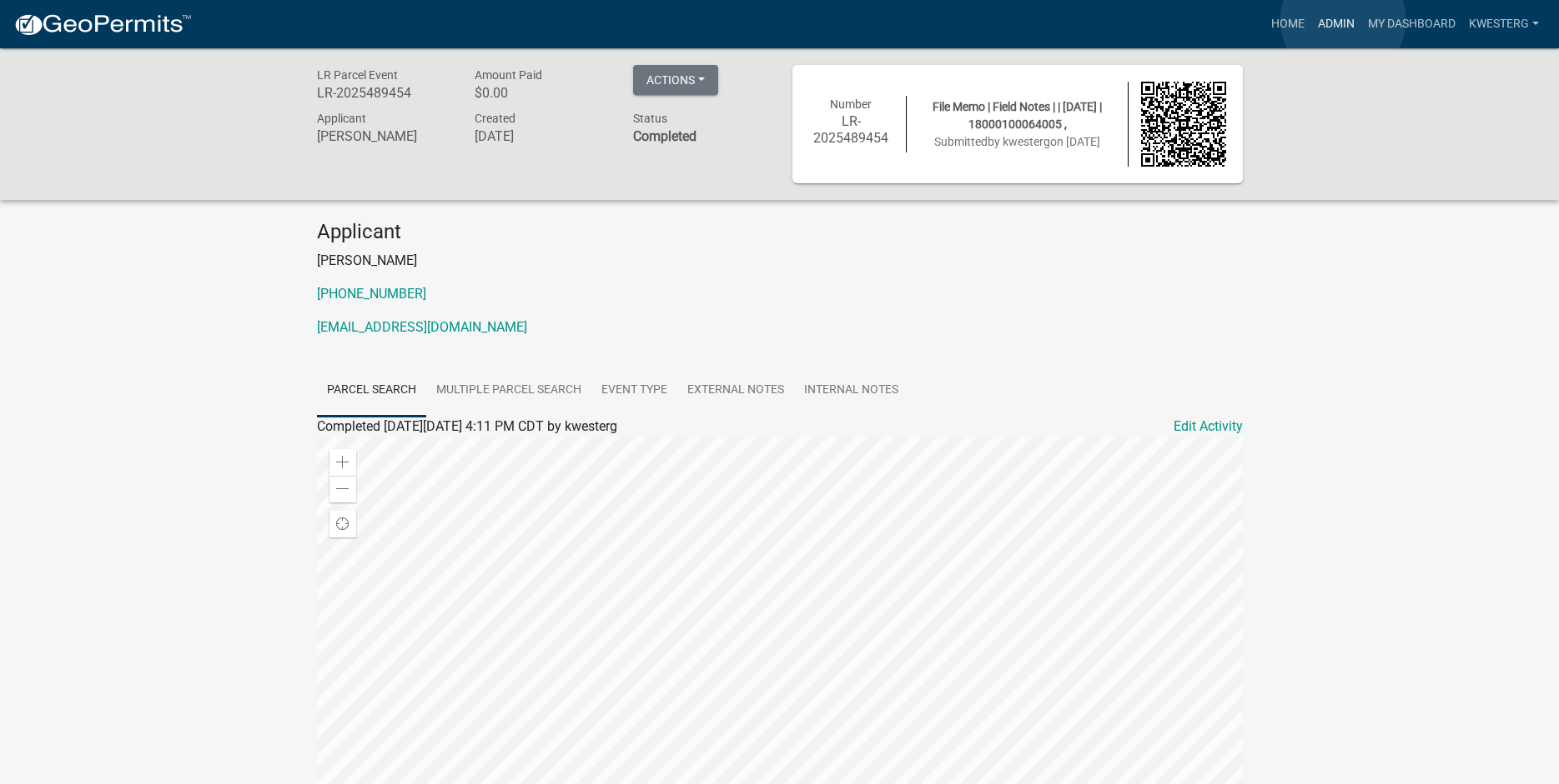
click at [1343, 20] on link "Admin" at bounding box center [1336, 24] width 51 height 32
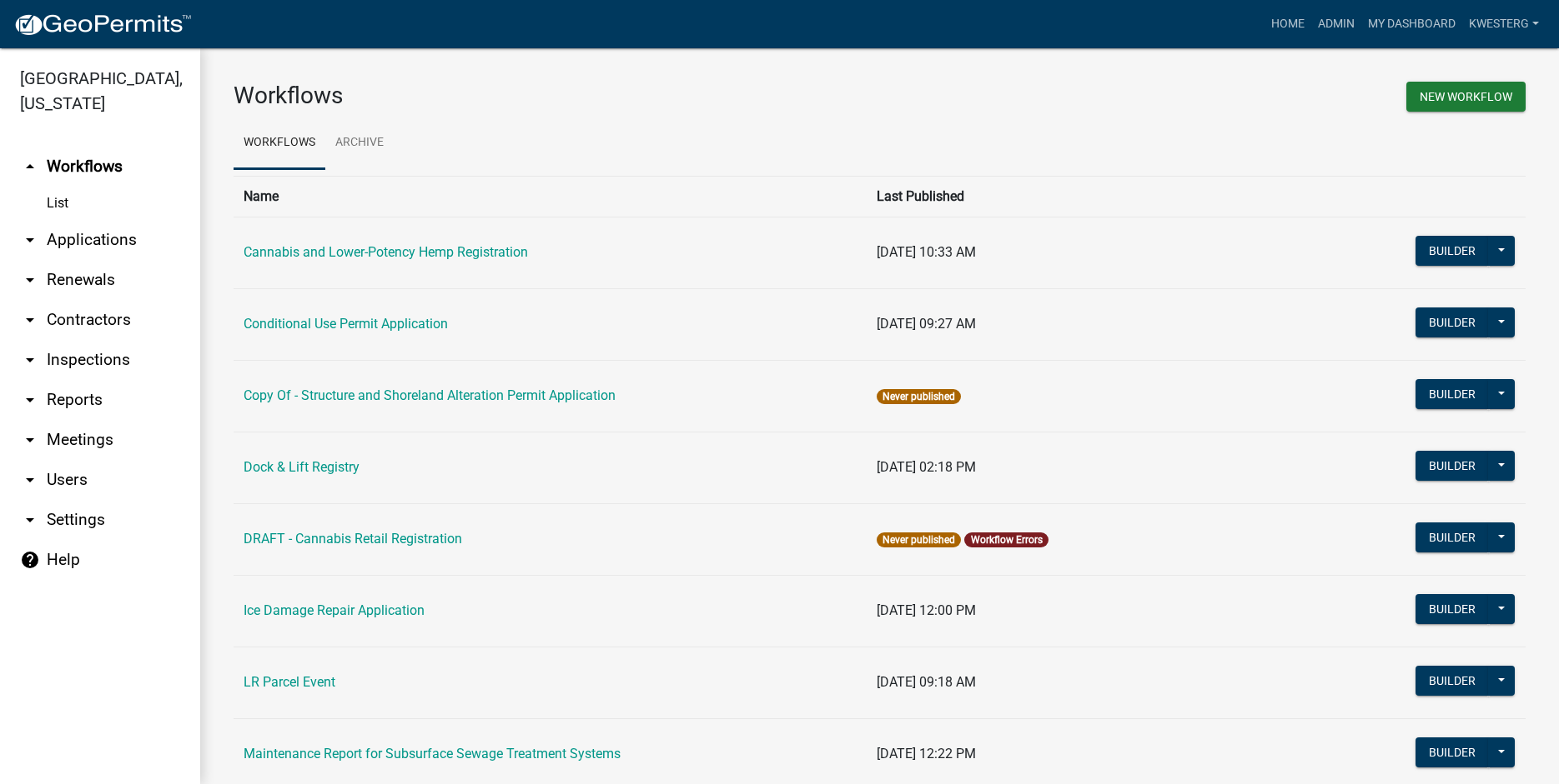
click at [64, 245] on link "arrow_drop_down Applications" at bounding box center [100, 240] width 200 height 40
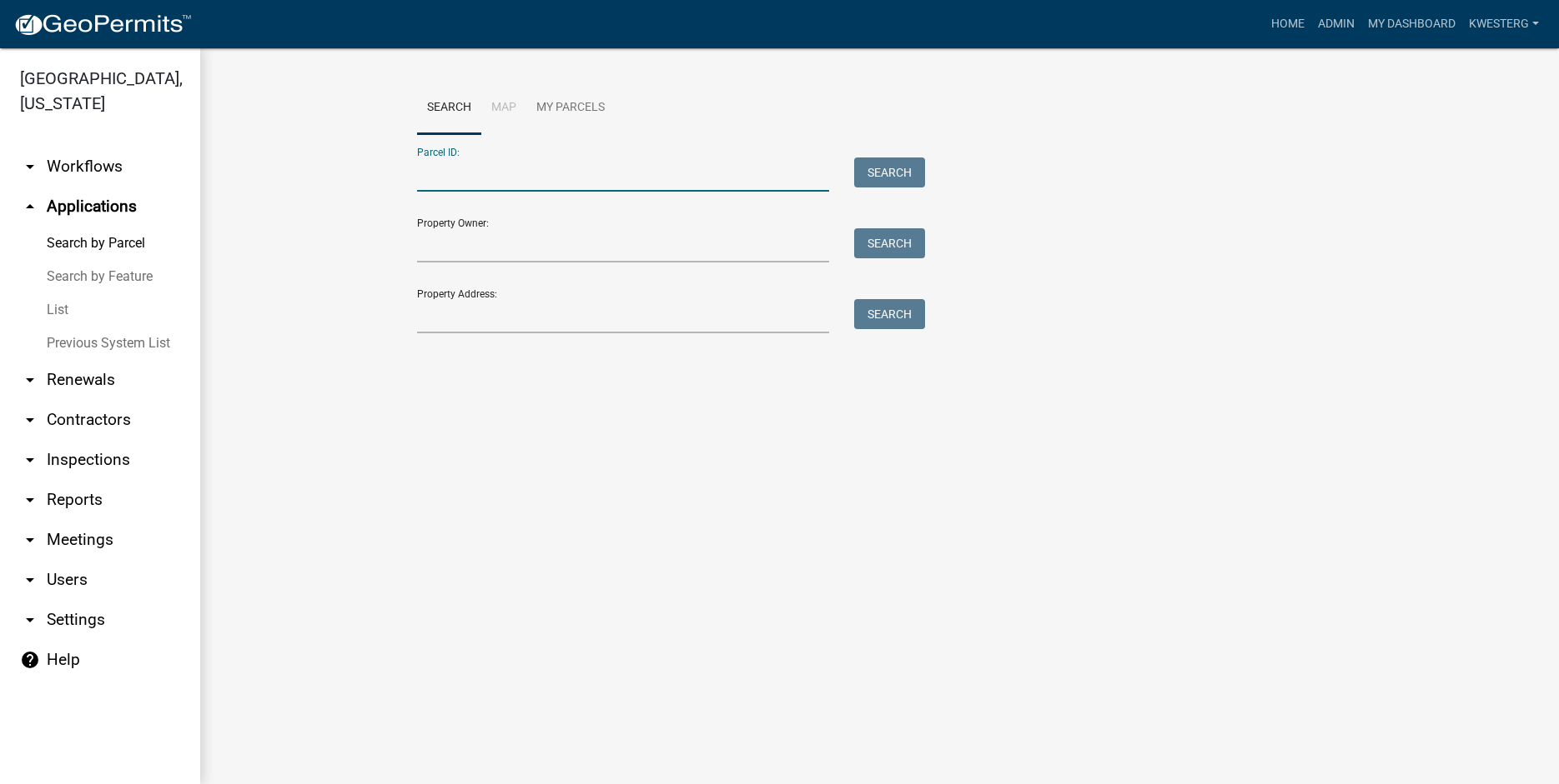
paste input "18000100064005"
type input "18000100064005"
click at [883, 162] on button "Search" at bounding box center [889, 172] width 71 height 30
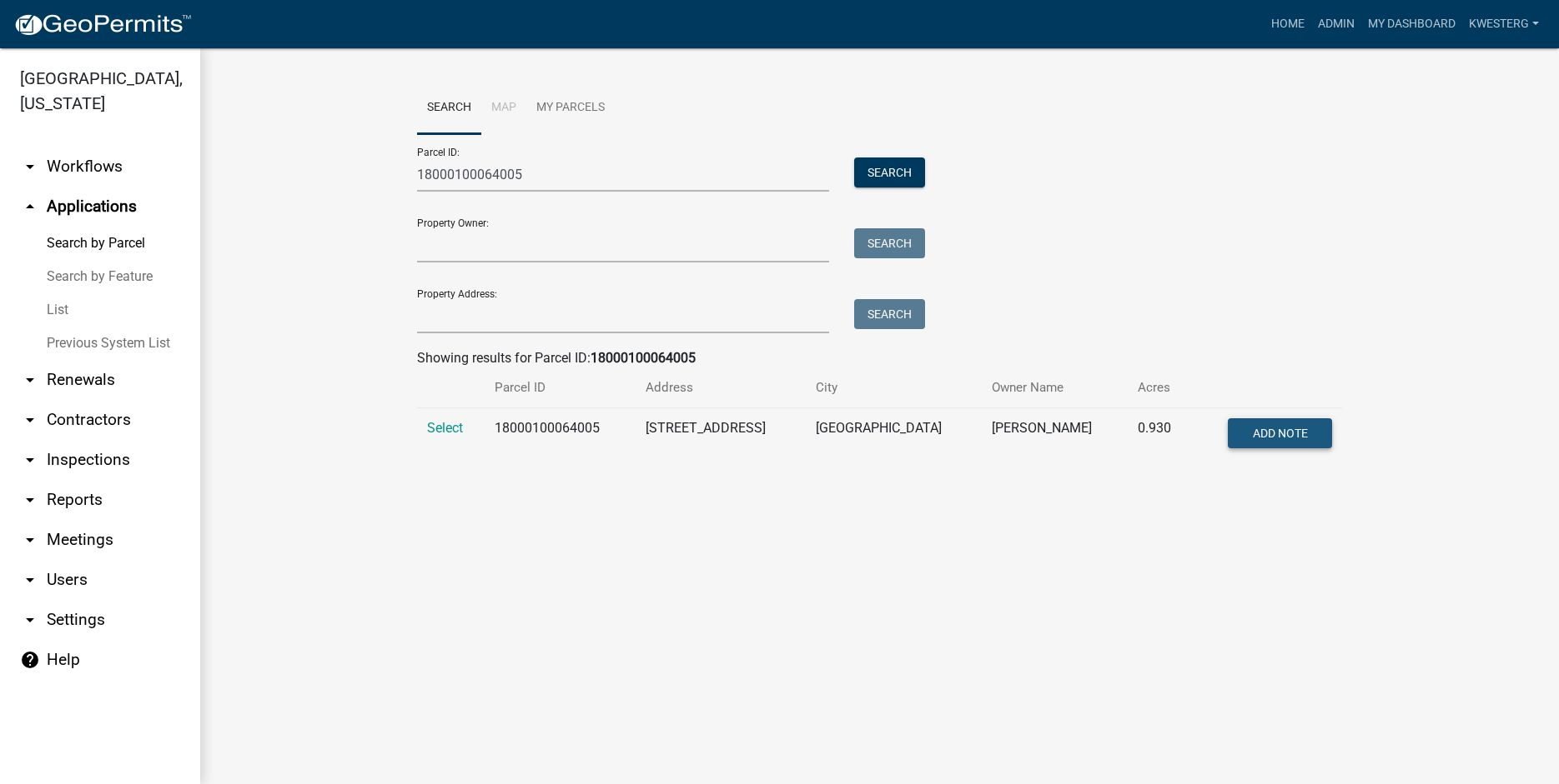
click at [1292, 432] on span "Add Note" at bounding box center [1281, 433] width 55 height 13
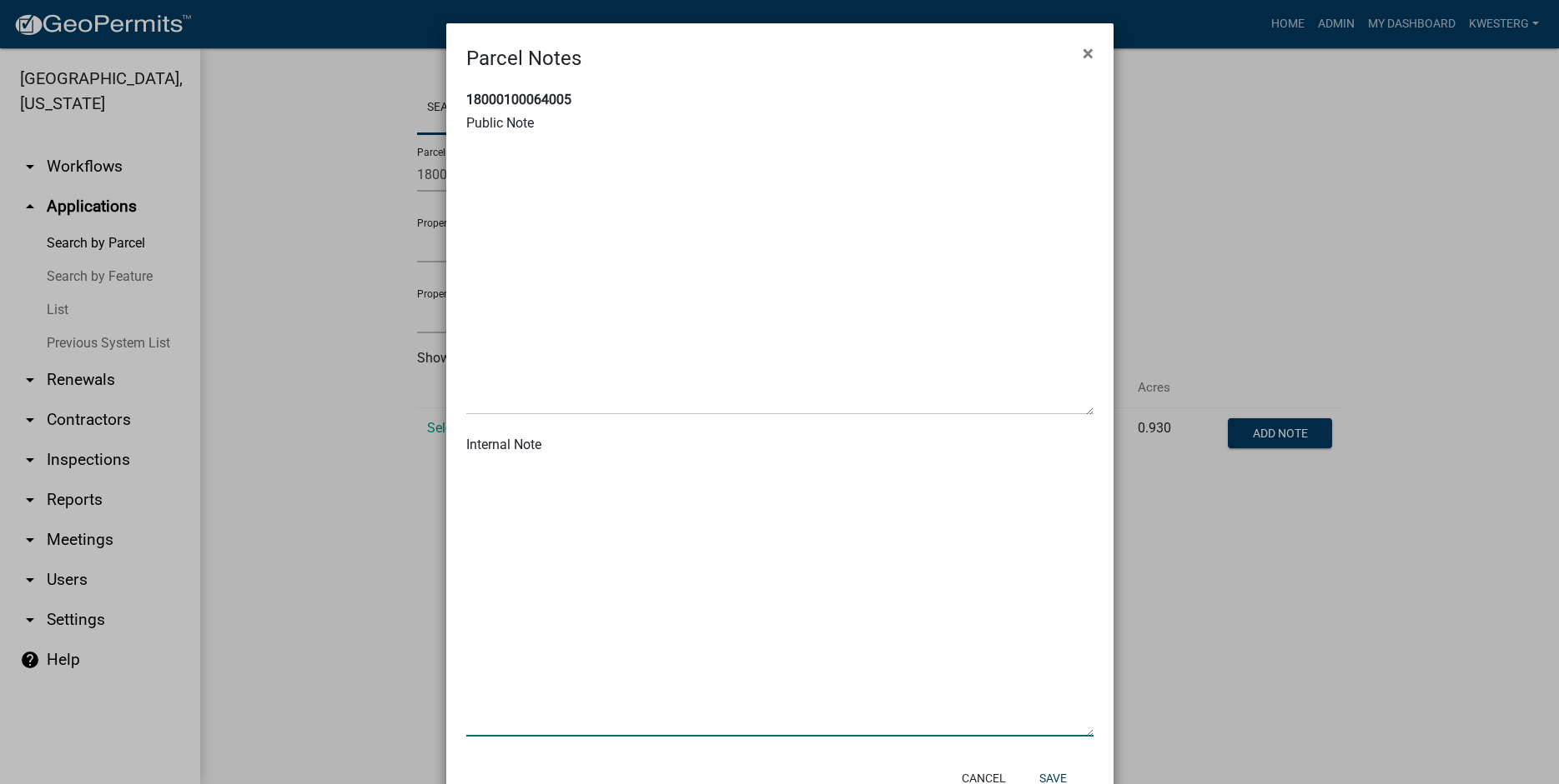
click at [497, 478] on textarea at bounding box center [780, 597] width 627 height 278
type textarea "S"
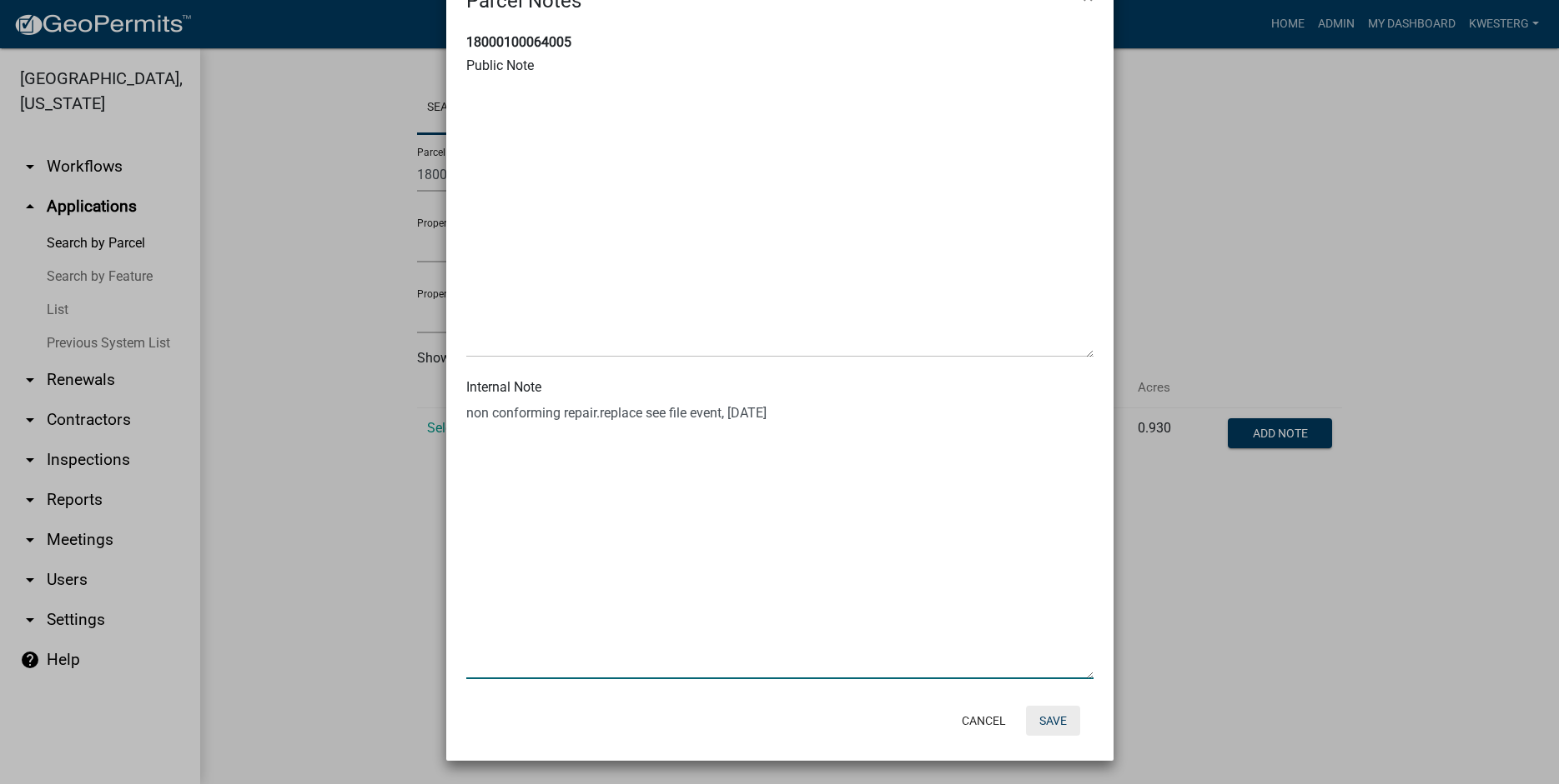
type textarea "non conforming repair.replace see file event, 10-3-25"
click at [1051, 721] on button "Save" at bounding box center [1053, 721] width 54 height 30
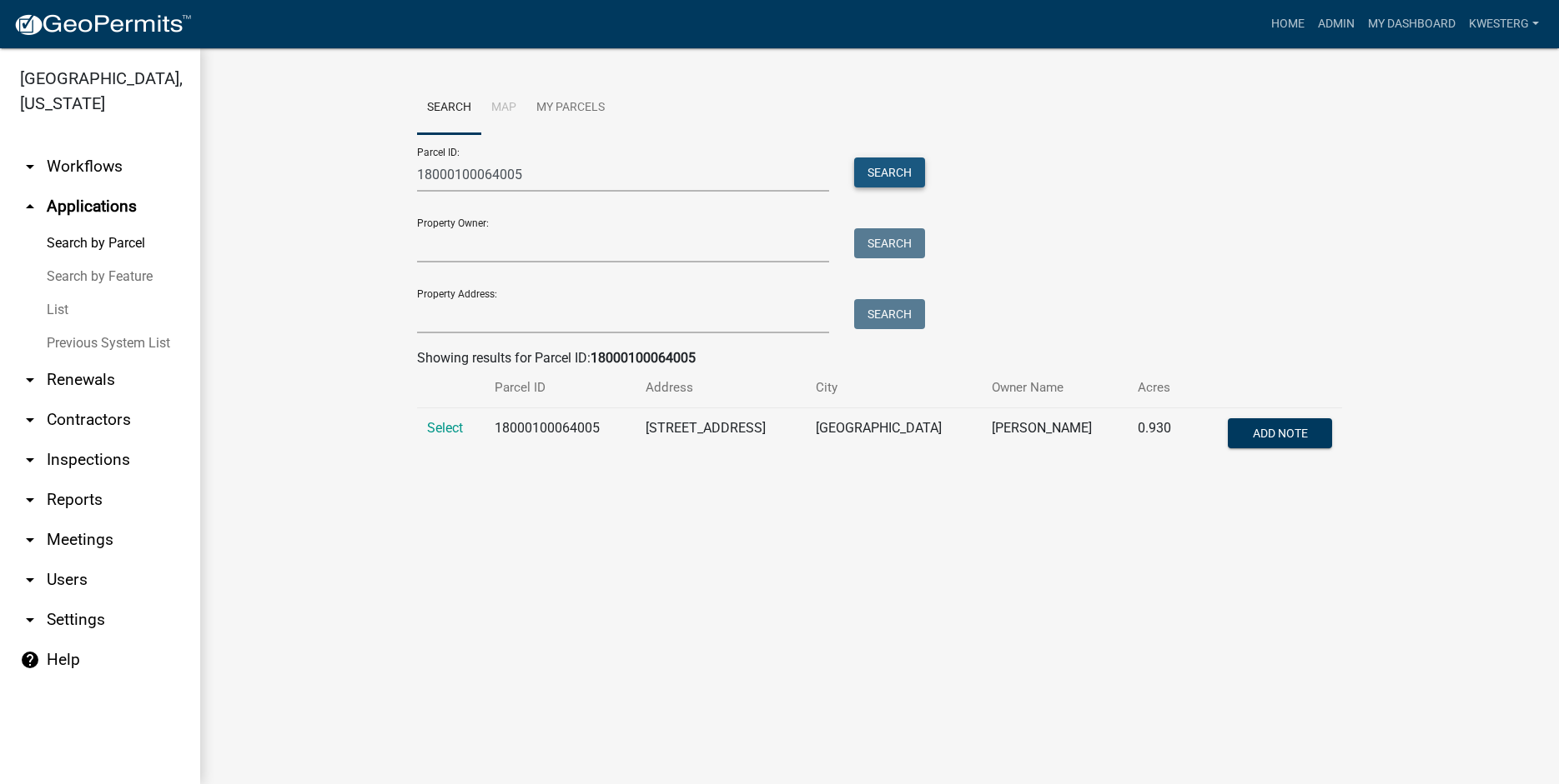
click at [891, 173] on button "Search" at bounding box center [889, 172] width 71 height 30
click at [436, 426] on span "Select" at bounding box center [445, 428] width 36 height 16
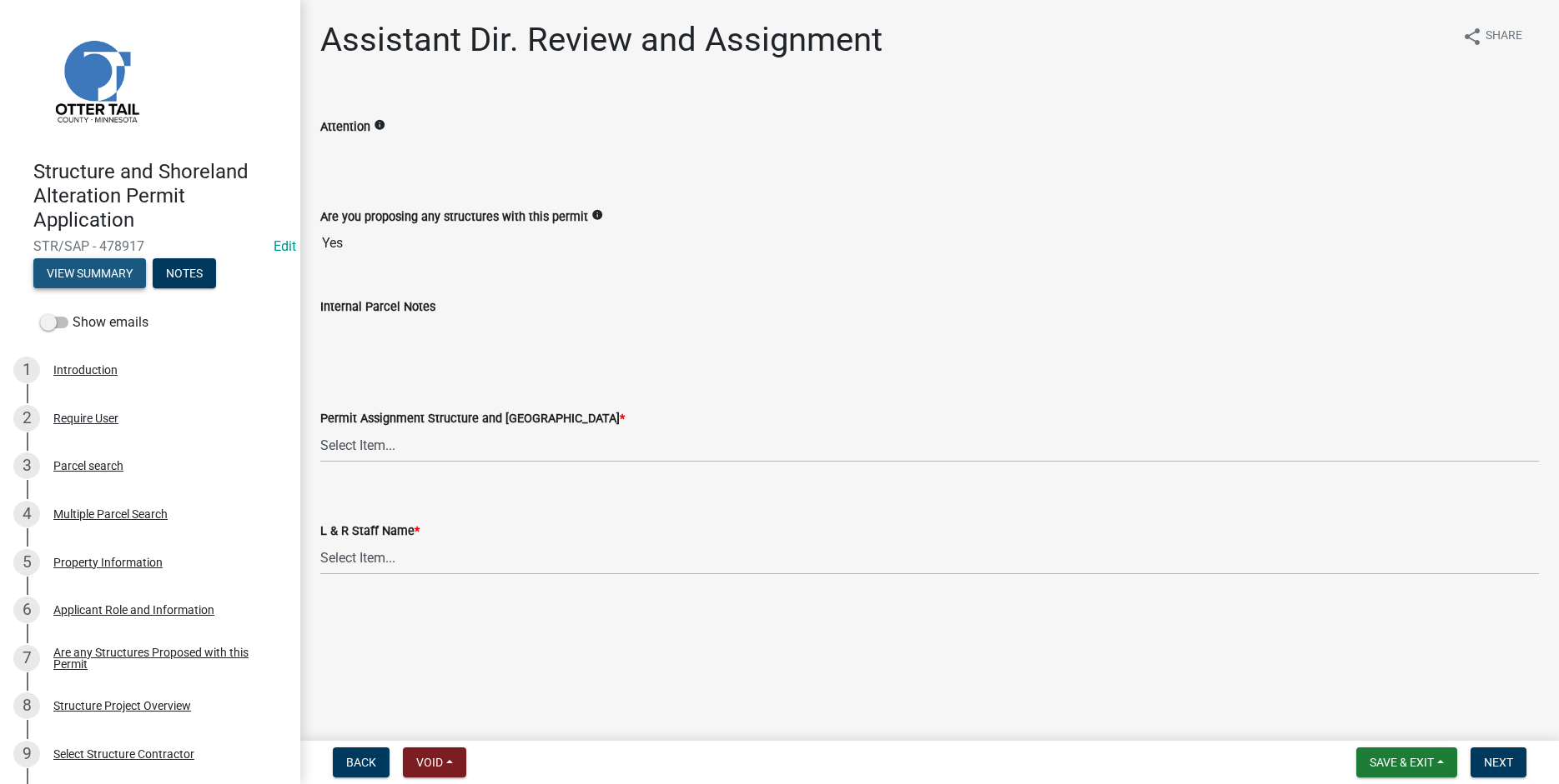
click at [92, 272] on button "View Summary" at bounding box center [90, 273] width 113 height 30
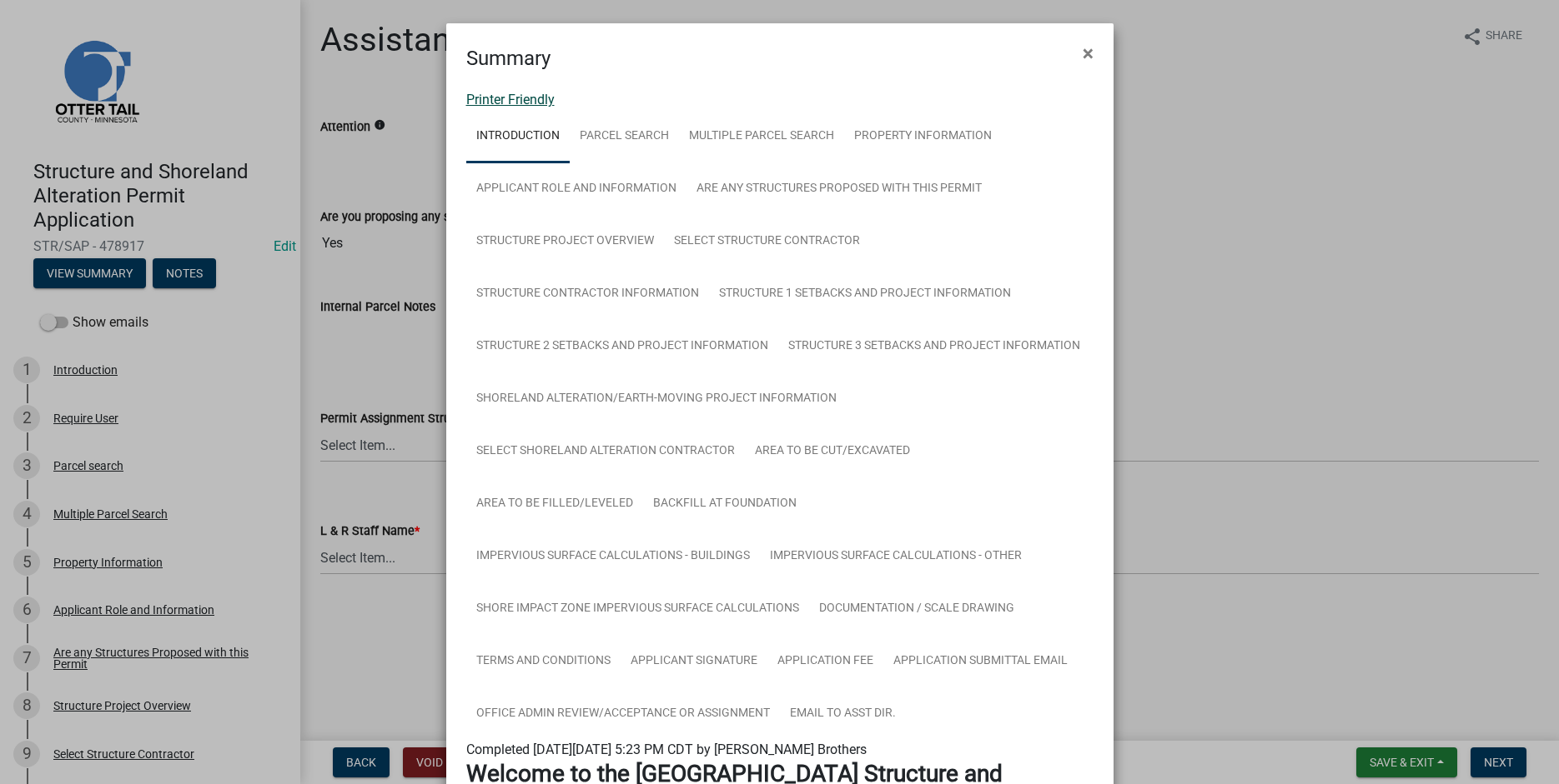
click at [525, 103] on link "Printer Friendly" at bounding box center [510, 100] width 88 height 16
click at [1087, 49] on span "×" at bounding box center [1088, 53] width 11 height 24
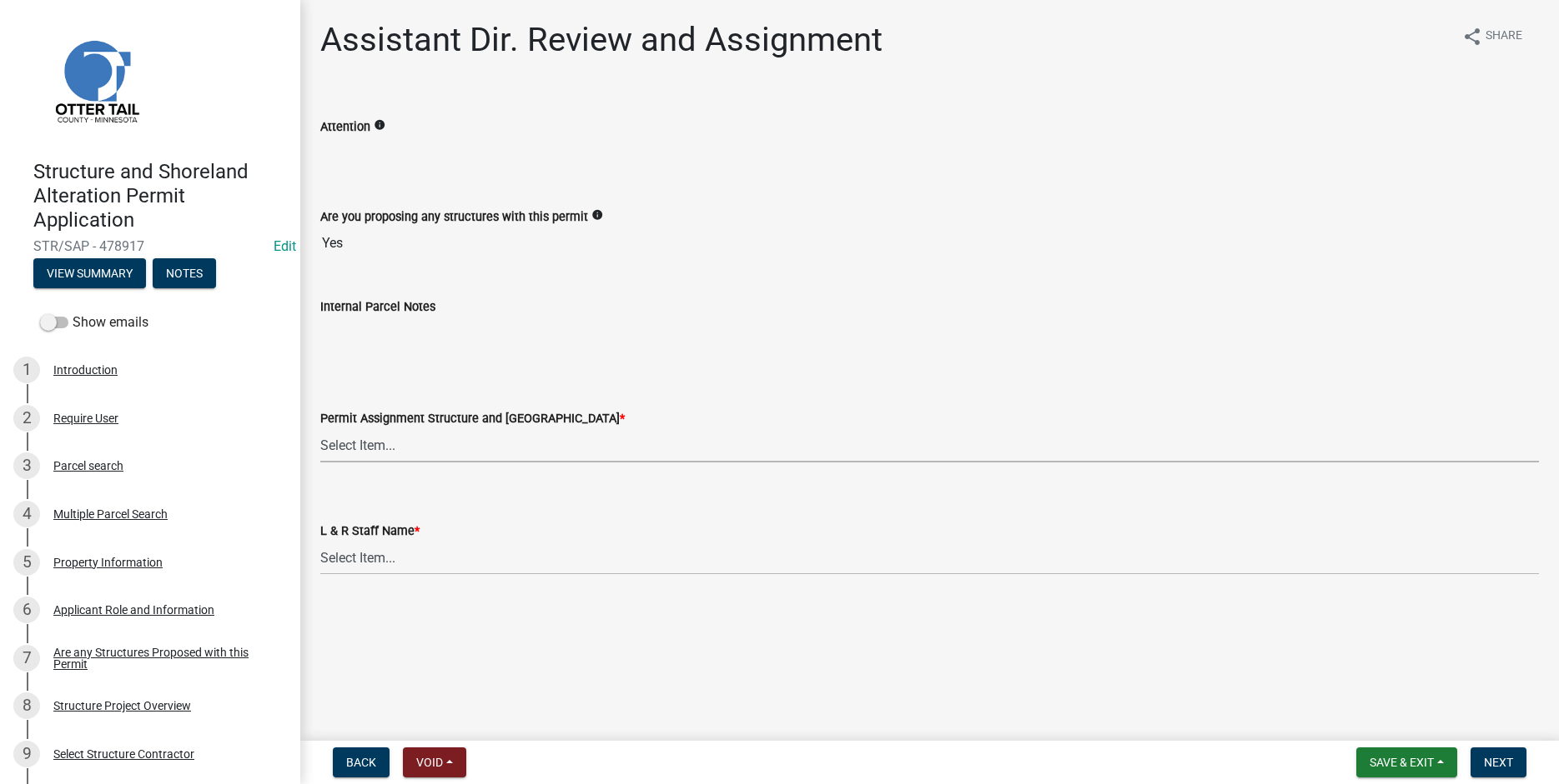
click at [320, 429] on select "Select Item... [PERSON_NAME] ([EMAIL_ADDRESS][DOMAIN_NAME]) [PERSON_NAME] ([EMA…" at bounding box center [929, 445] width 1218 height 35
click option "[PERSON_NAME] ([EMAIL_ADDRESS][DOMAIN_NAME])" at bounding box center [0, 0] width 0 height 0
select select "541addf4-52df-4608-91ce-bf29f574816c"
click at [320, 540] on select "Select Item... [PERSON_NAME] [PERSON_NAME] [PERSON_NAME] [PERSON_NAME] [PERSON_…" at bounding box center [929, 557] width 1218 height 35
click option "[PERSON_NAME]" at bounding box center [0, 0] width 0 height 0
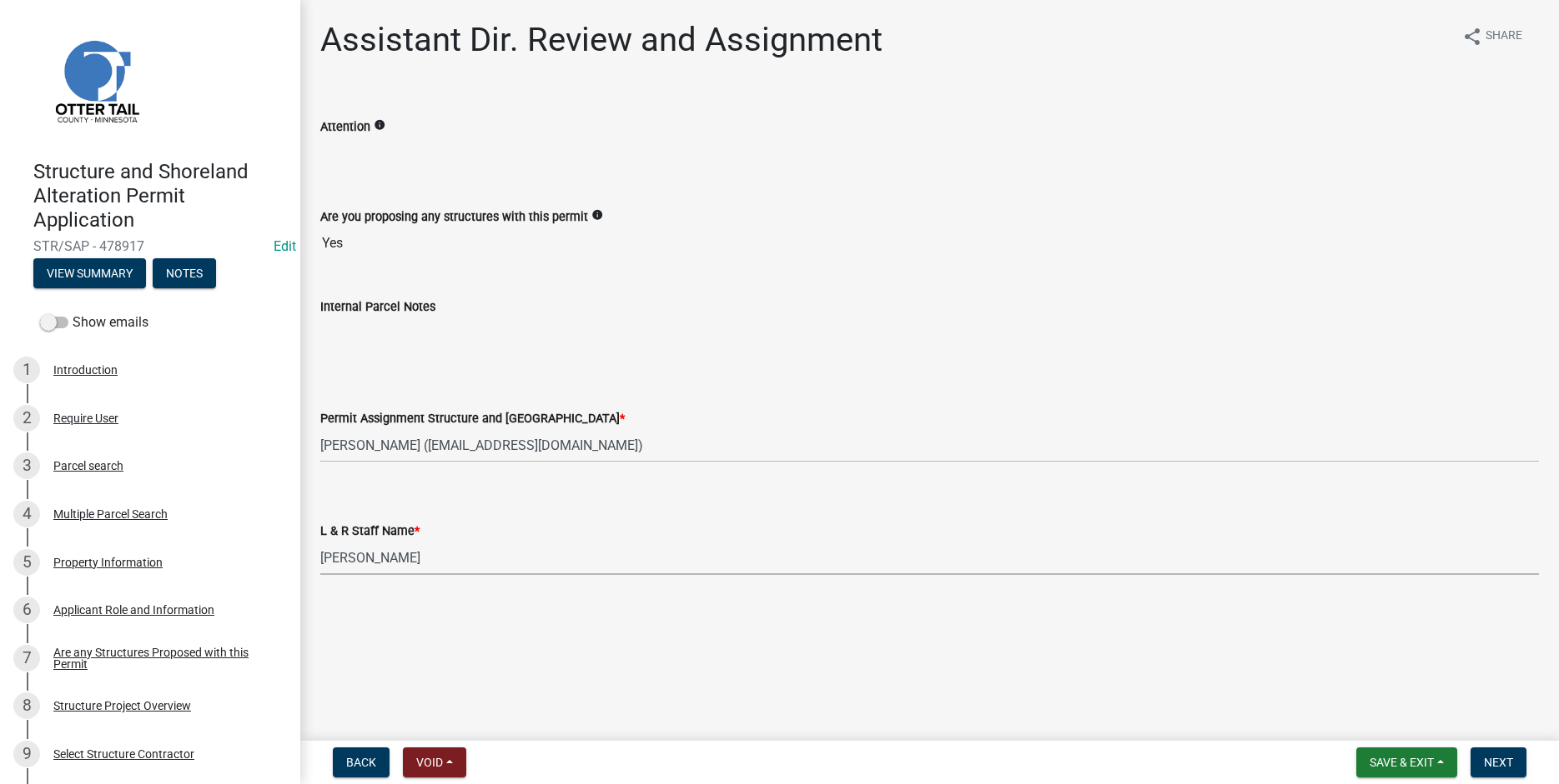
select select "55b171dc-ec57-498b-8d80-4b55e0b91b84"
click at [1492, 762] on span "Next" at bounding box center [1498, 762] width 29 height 13
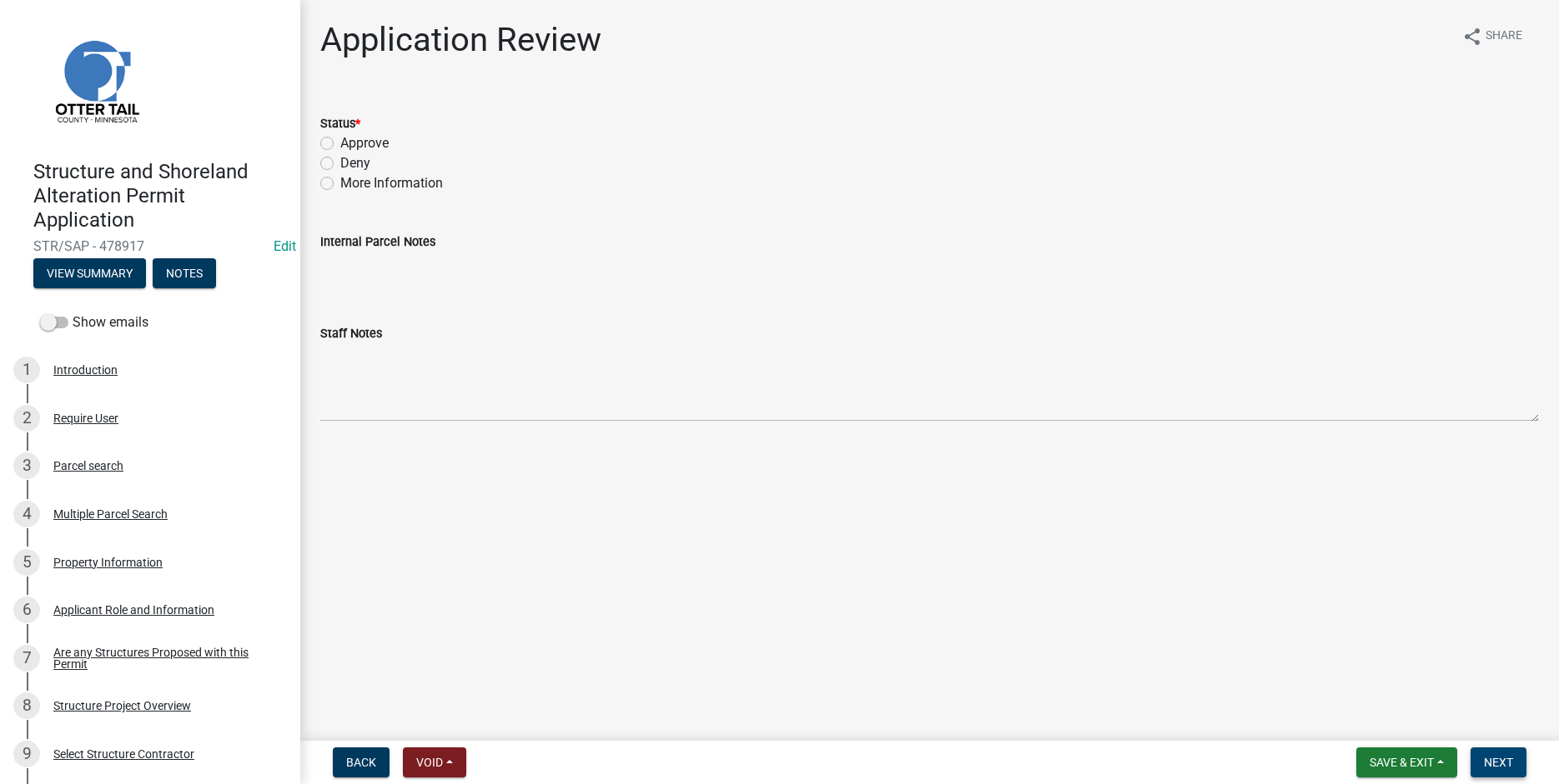
click at [1507, 763] on span "Next" at bounding box center [1498, 762] width 29 height 13
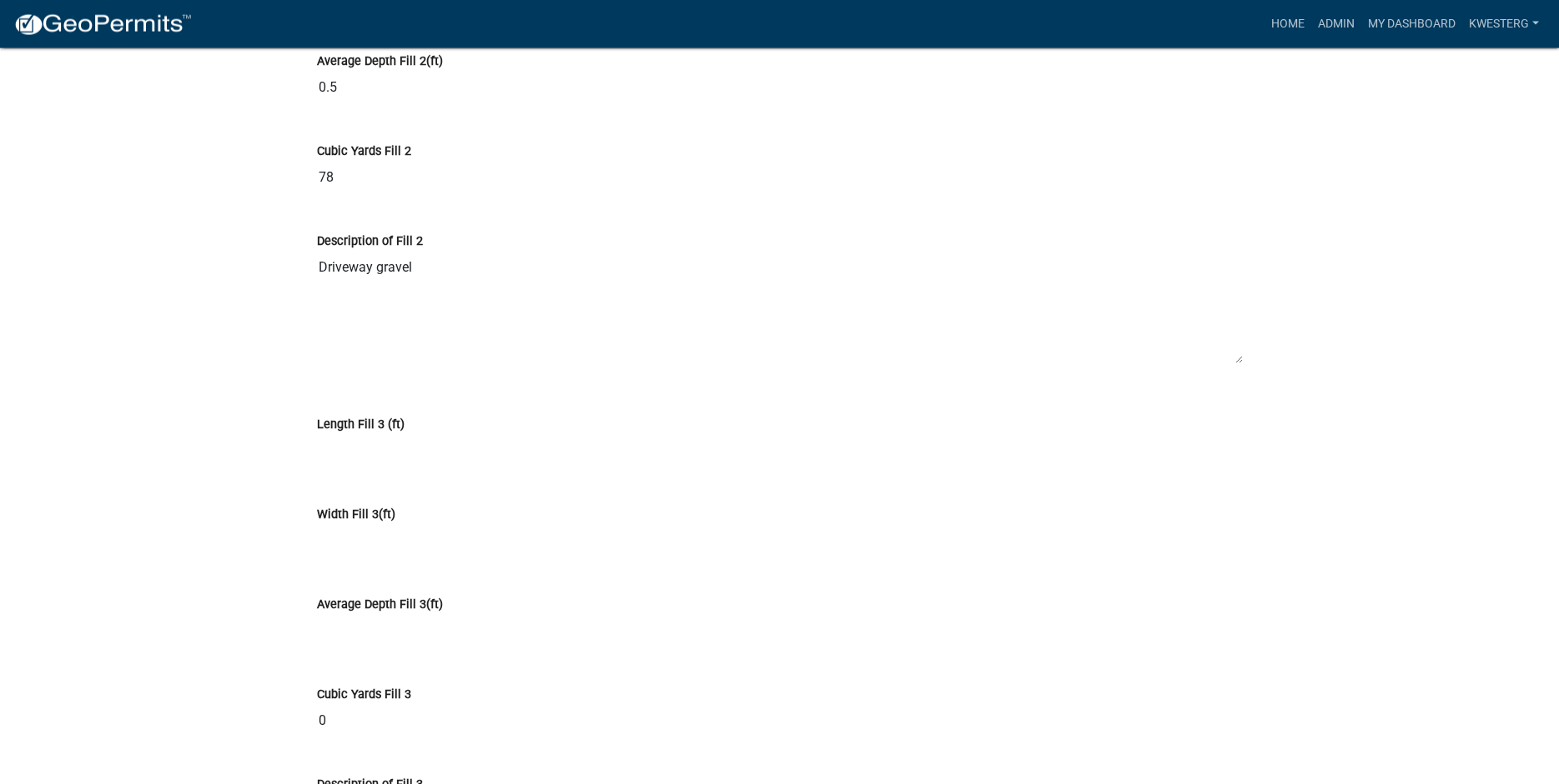
scroll to position [12115, 0]
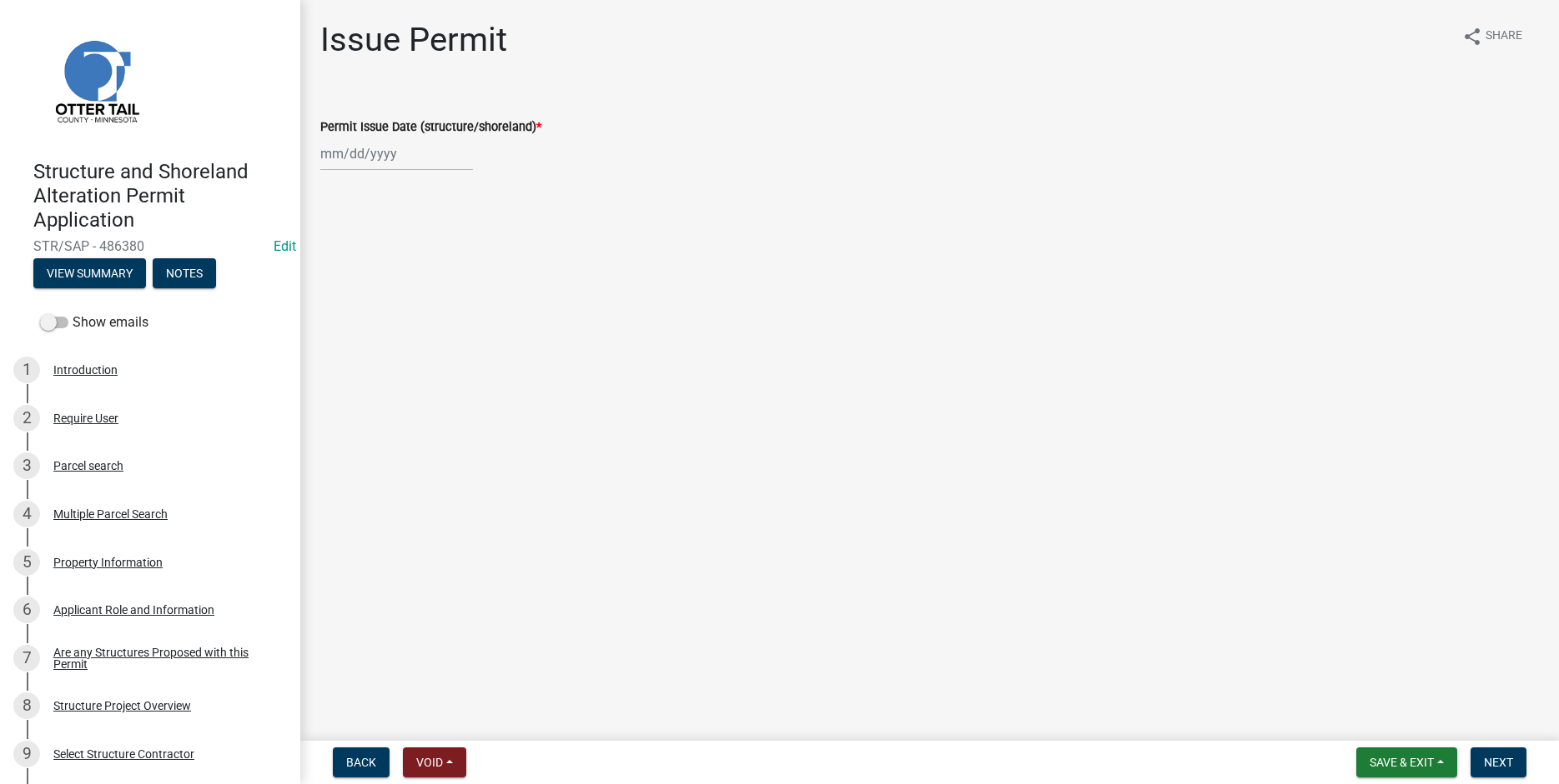
click at [372, 150] on input "Permit Issue Date (structure/shoreland) *" at bounding box center [396, 153] width 153 height 35
select select "10"
select select "2025"
click at [372, 267] on div "7" at bounding box center [364, 269] width 27 height 27
type input "10/07/2025"
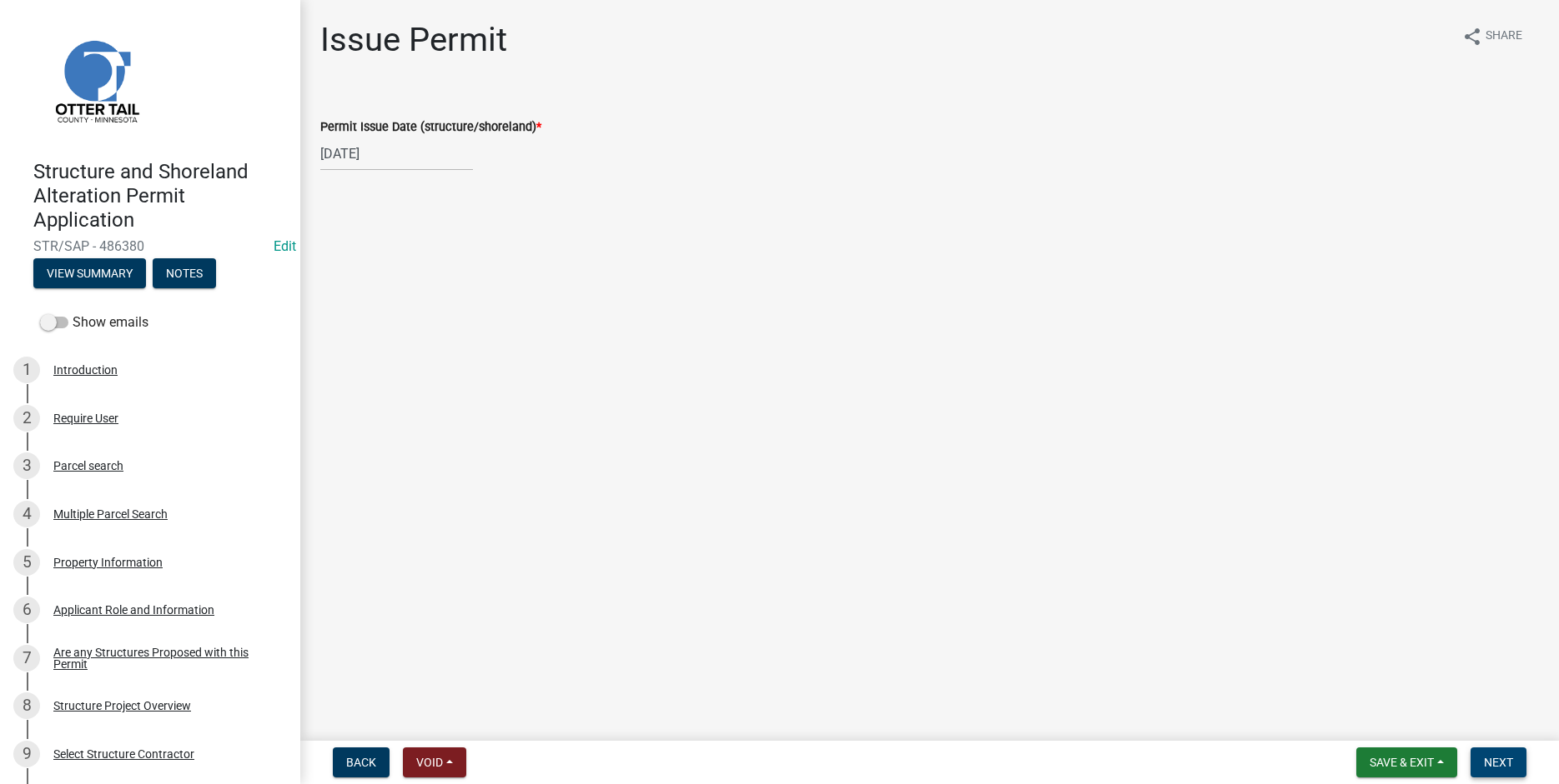
click at [1504, 762] on span "Next" at bounding box center [1498, 762] width 29 height 13
click at [1507, 762] on span "Next" at bounding box center [1498, 762] width 29 height 13
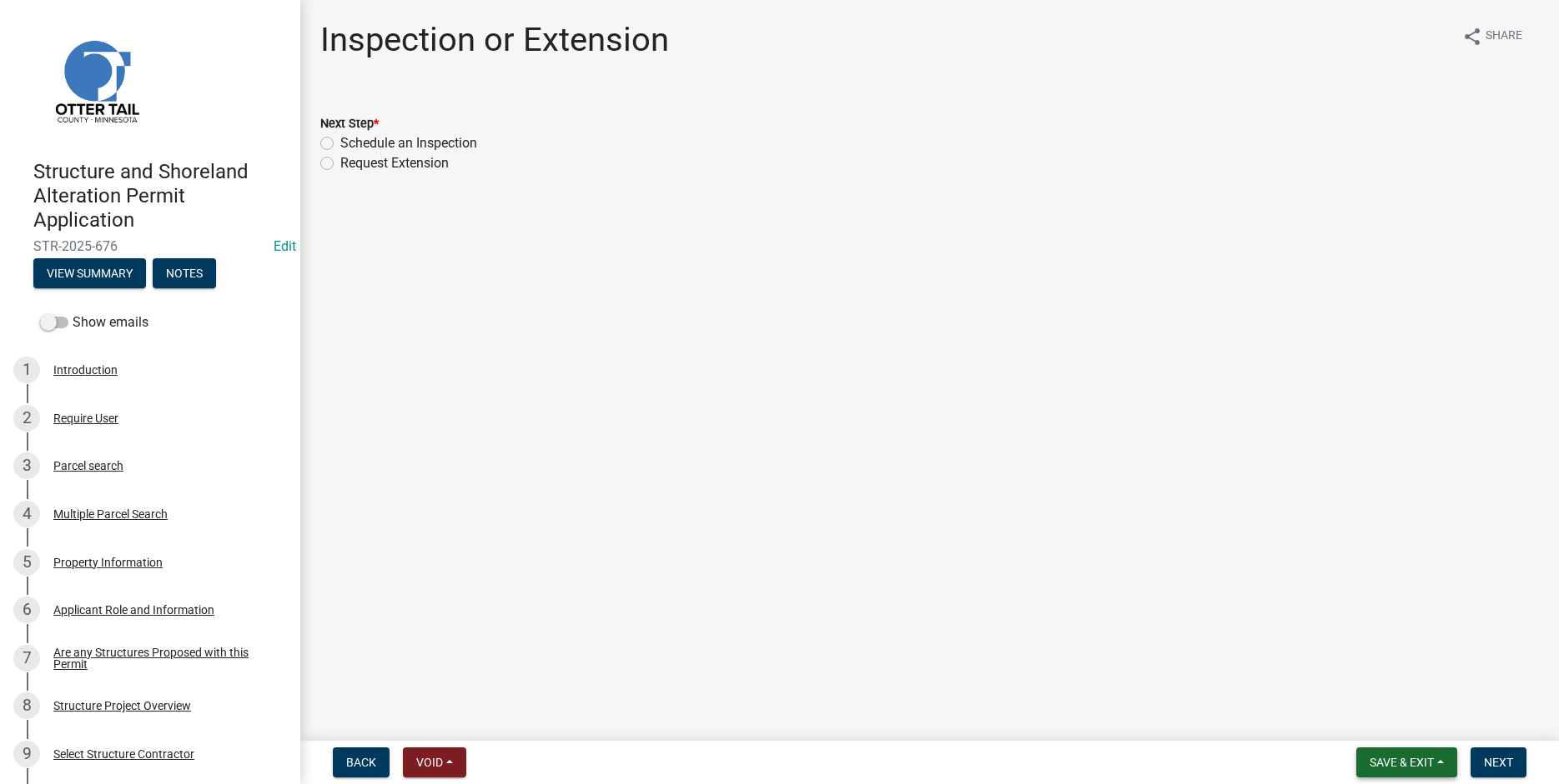
click at [1395, 756] on span "Save & Exit" at bounding box center [1402, 762] width 64 height 13
click at [1380, 725] on button "Save & Exit" at bounding box center [1390, 719] width 134 height 40
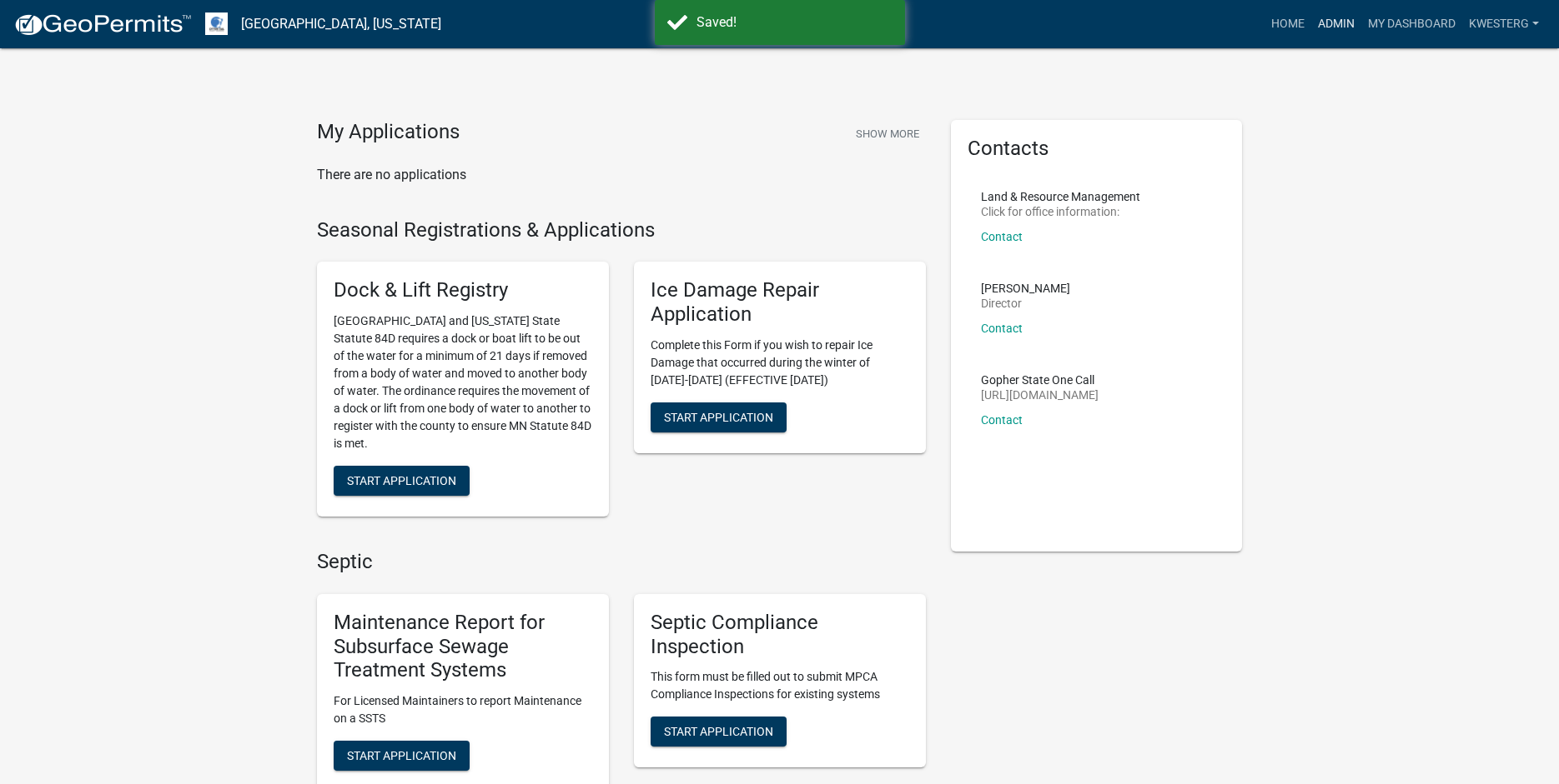
click at [1339, 18] on link "Admin" at bounding box center [1336, 24] width 51 height 32
